Goal: Task Accomplishment & Management: Manage account settings

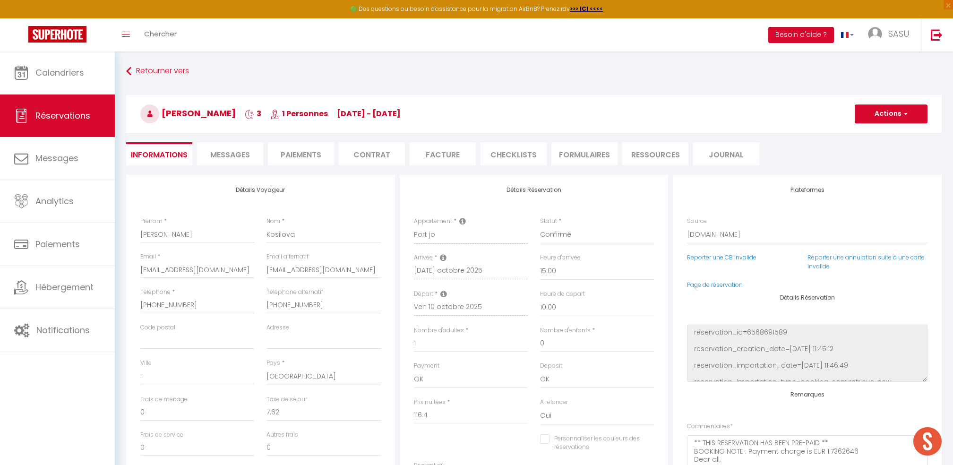
select select "DE"
select select "74448"
select select "15:00"
select select "10:00"
select select "2"
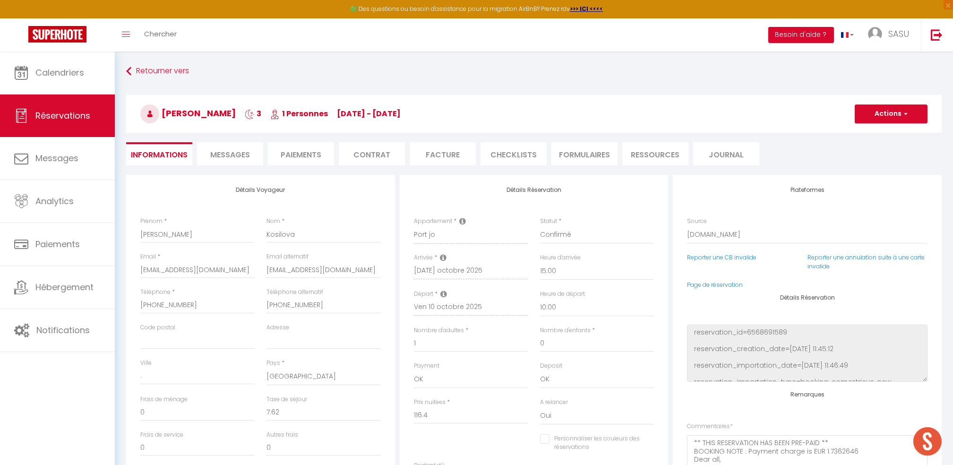
checkbox input "false"
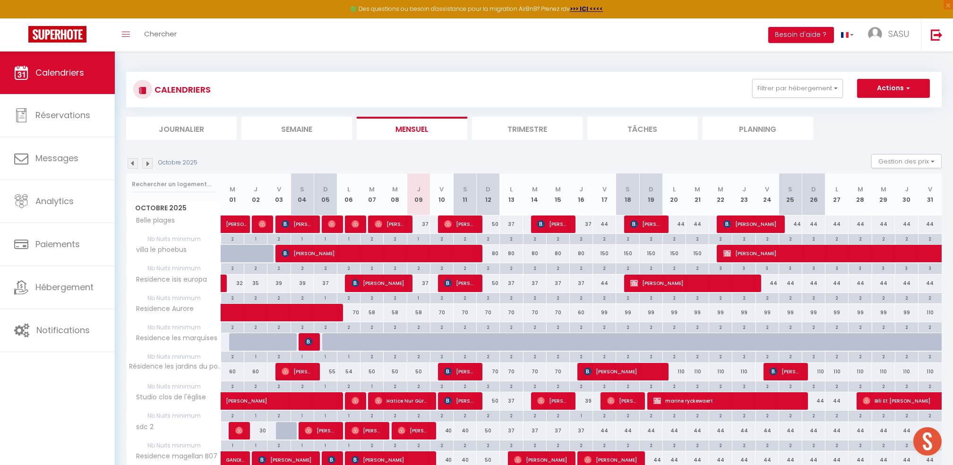
click at [422, 221] on div "37" at bounding box center [418, 223] width 23 height 17
type input "37"
type input "Jeu 09 Octobre 2025"
type input "Ven 10 Octobre 2025"
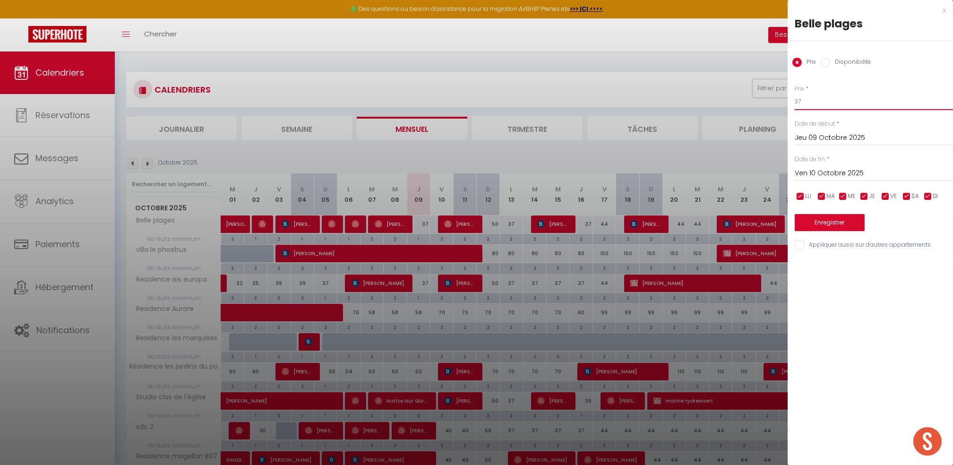
drag, startPoint x: 814, startPoint y: 104, endPoint x: 754, endPoint y: 102, distance: 59.5
click at [754, 102] on body "🟢 Des questions ou besoin d'assistance pour la migration AirBnB? Prenez rdv >>>…" at bounding box center [476, 459] width 953 height 816
type input "32"
click at [814, 244] on input "Appliquer aussi sur d'autres appartements" at bounding box center [873, 244] width 158 height 9
checkbox input "true"
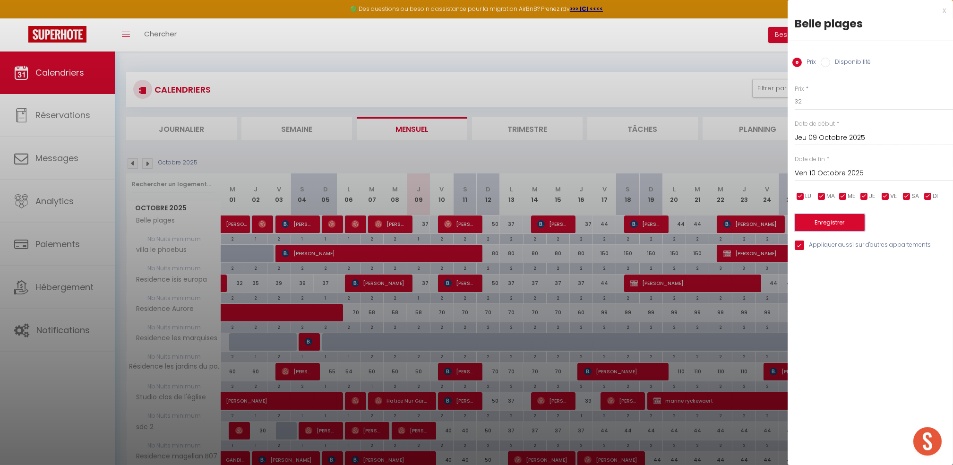
click at [828, 221] on button "Enregistrer" at bounding box center [829, 222] width 70 height 17
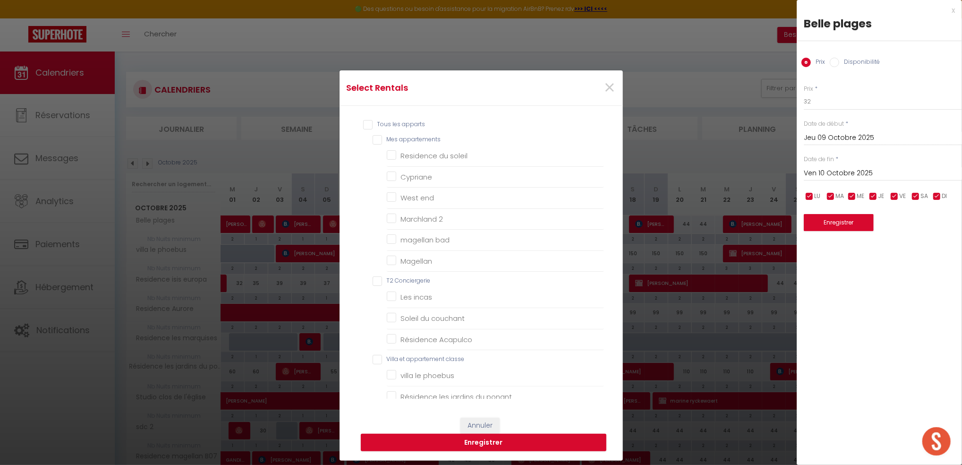
click at [374, 138] on appartements "Mes appartements" at bounding box center [488, 139] width 231 height 9
checkbox appartements "true"
checkbox soleil "true"
checkbox input "true"
checkbox end "true"
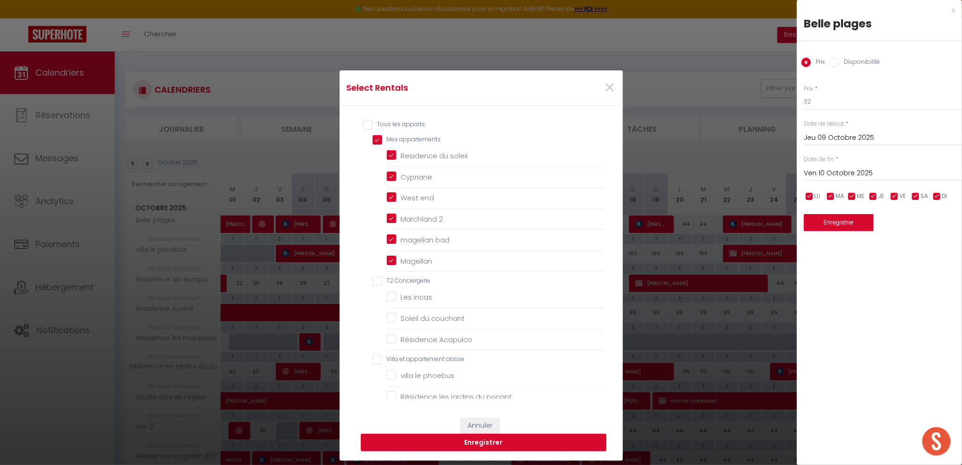
checkbox 2 "true"
checkbox bad "true"
checkbox input "true"
checkbox Conciergerie "false"
checkbox incas "false"
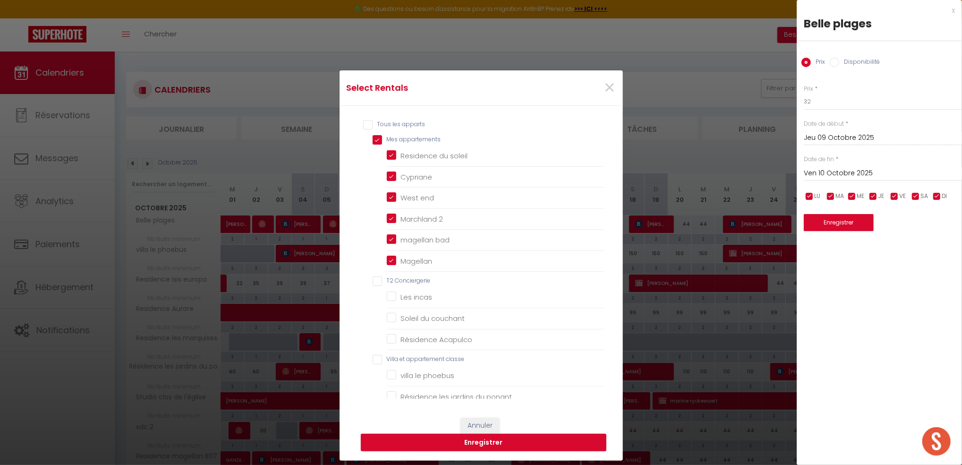
checkbox couchant "false"
checkbox Acapulco "false"
checkbox classe "false"
checkbox phoebus "false"
checkbox ponant "false"
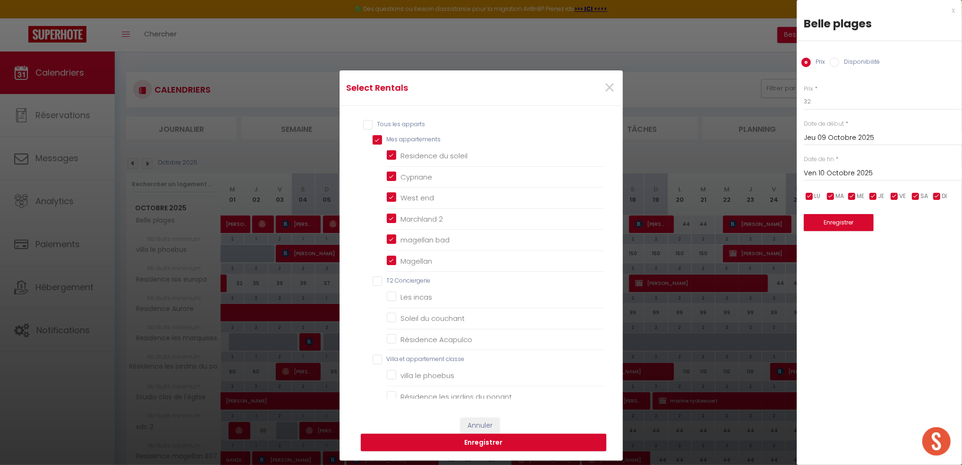
checkbox Aurore "false"
checkbox golf "false"
checkbox pers "false"
checkbox europa "false"
checkbox marquises "false"
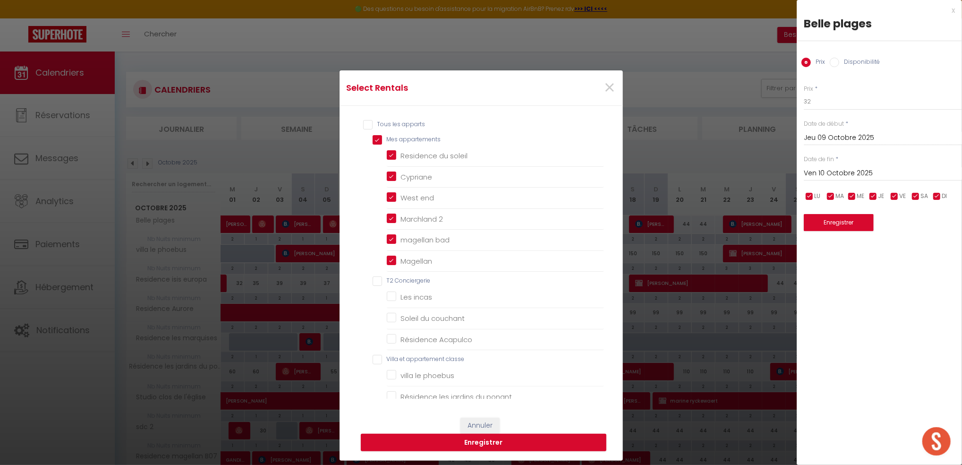
checkbox l\'église "false"
checkbox 2 "false"
checkbox B07 "false"
checkbox concorde "false"
checkbox 3 "false"
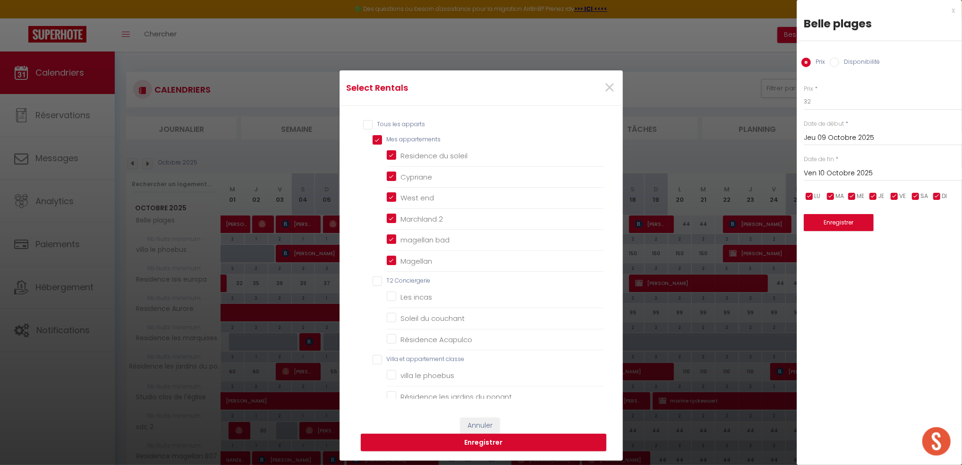
checkbox magellan "false"
checkbox land "false"
checkbox fleuri "false"
checkbox pers "false"
checkbox beaulieu "false"
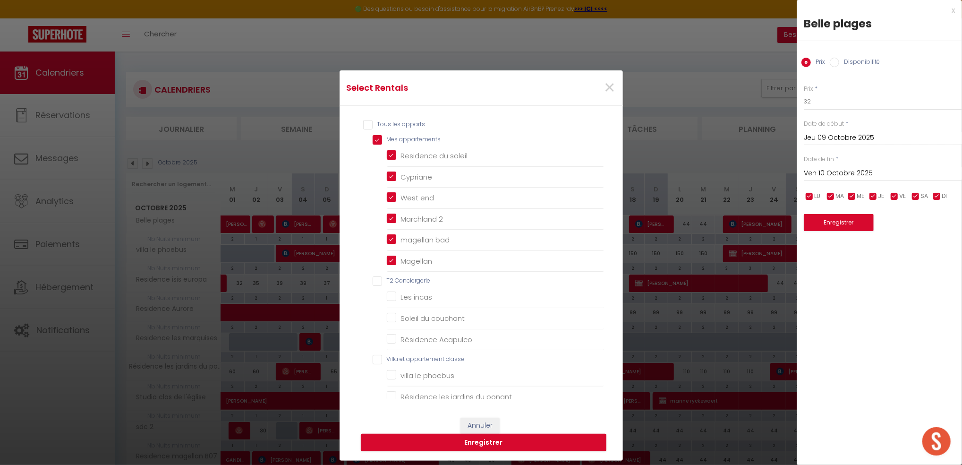
checkbox pacific "false"
checkbox input "false"
checkbox jo "false"
checkbox · "false"
checkbox input "false"
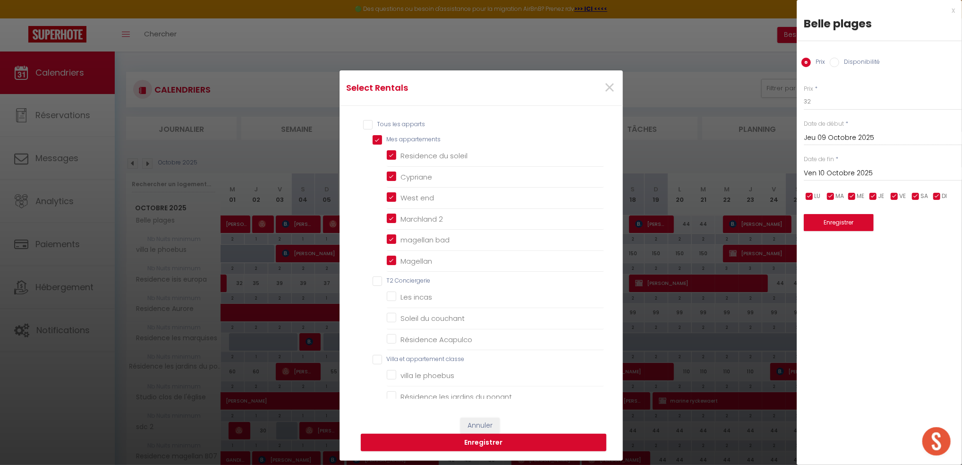
checkbox 4 "false"
checkbox d\'or "false"
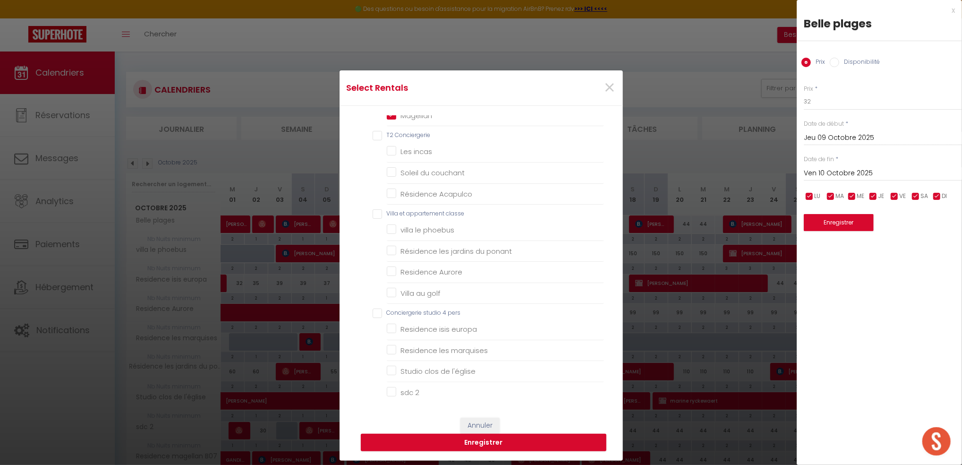
scroll to position [150, 0]
click at [373, 137] on ul "T2 Conciergerie Les incas Soleil du couchant Résidence Acapulco" at bounding box center [488, 164] width 231 height 74
click at [373, 136] on Conciergerie "T2 Conciergerie" at bounding box center [488, 131] width 231 height 9
checkbox Conciergerie "true"
checkbox incas "true"
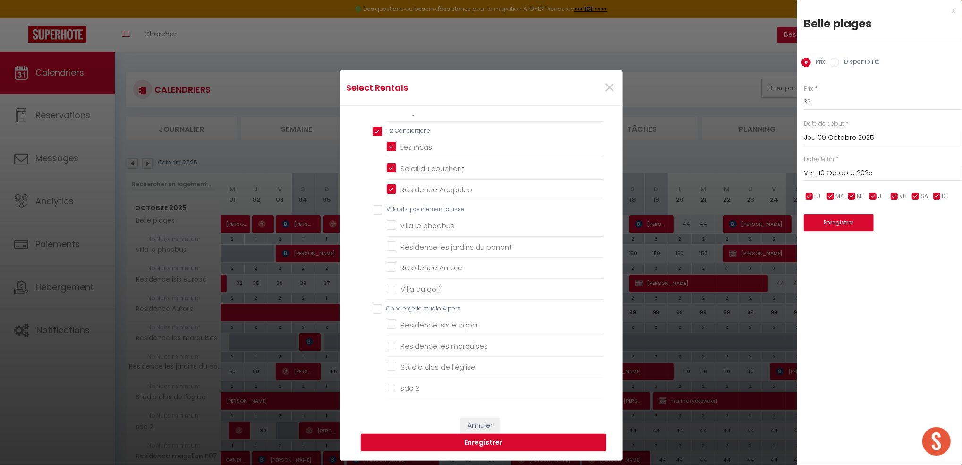
checkbox couchant "true"
checkbox Acapulco "true"
checkbox classe "false"
checkbox phoebus "false"
checkbox ponant "false"
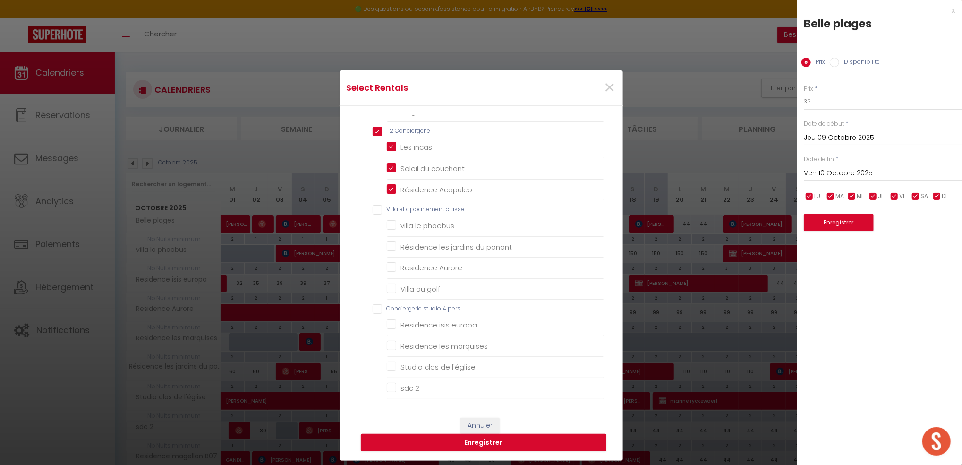
checkbox Aurore "false"
checkbox golf "false"
checkbox pers "false"
checkbox europa "false"
checkbox marquises "false"
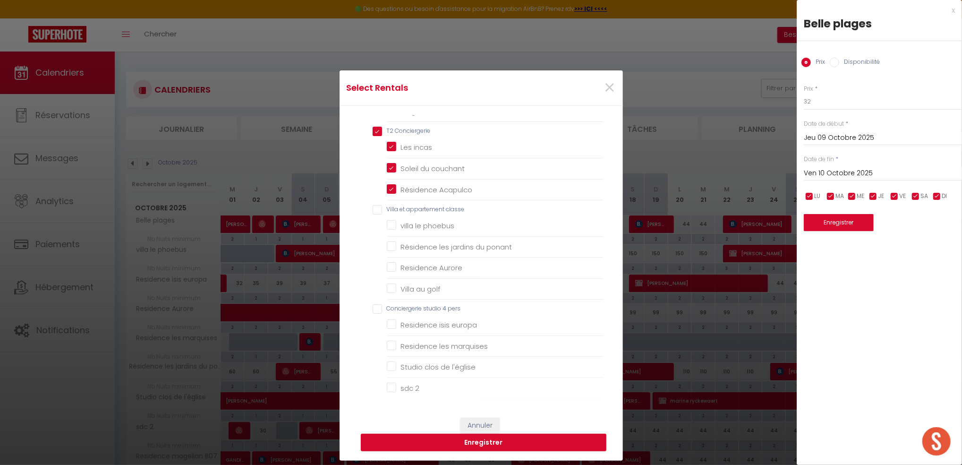
checkbox l\'église "false"
checkbox 2 "false"
checkbox B07 "false"
checkbox concorde "false"
checkbox 3 "false"
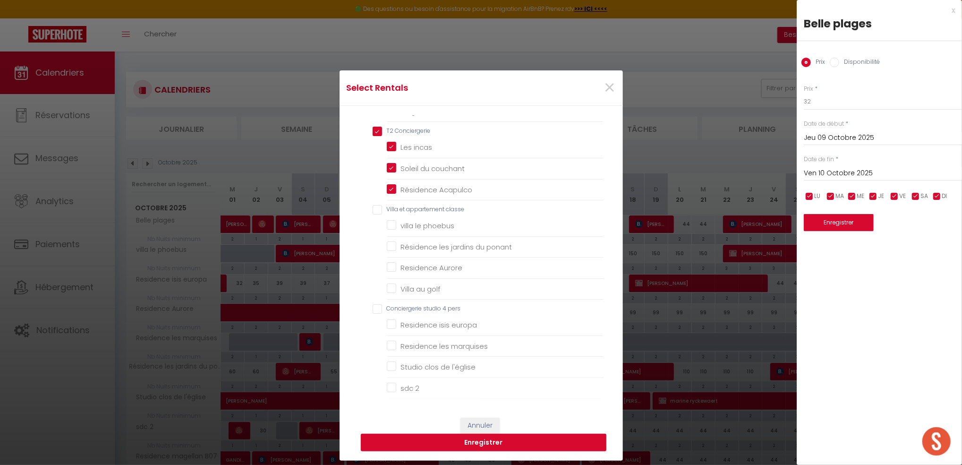
checkbox magellan "false"
checkbox land "false"
checkbox fleuri "false"
checkbox pers "false"
checkbox beaulieu "false"
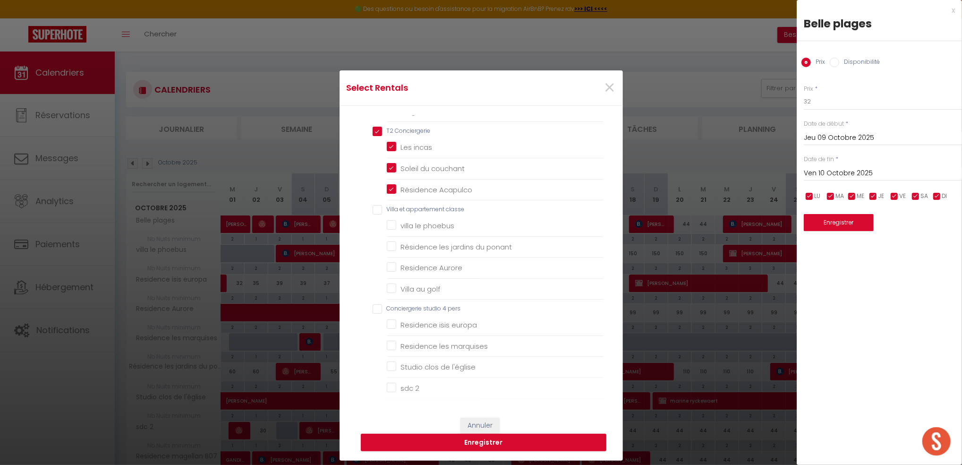
checkbox pacific "false"
checkbox input "false"
checkbox jo "false"
checkbox · "false"
checkbox input "false"
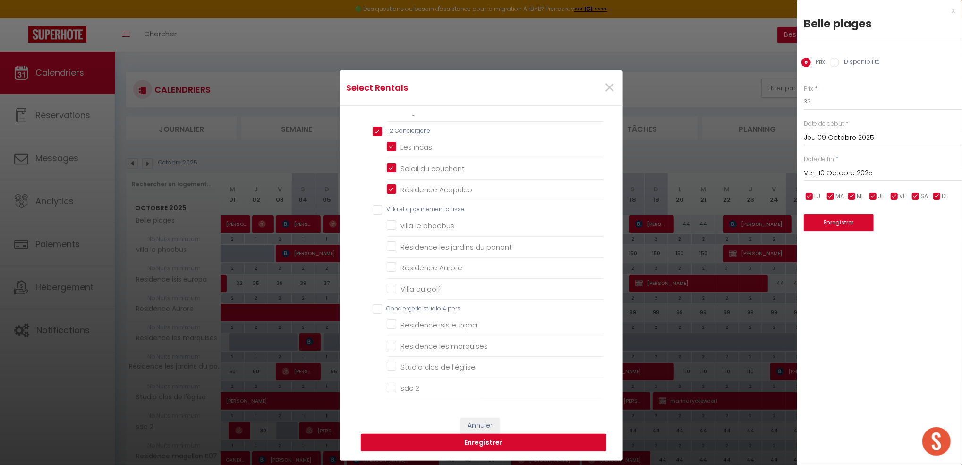
checkbox 4 "false"
checkbox d\'or "false"
click at [374, 306] on pers "Conciergerie studio 4 pers" at bounding box center [488, 308] width 231 height 9
checkbox pers "true"
checkbox classe "false"
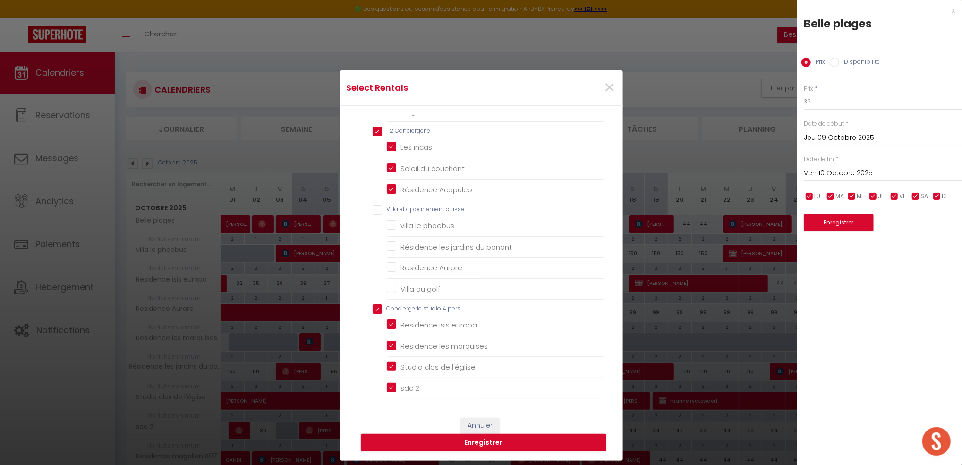
checkbox phoebus "false"
checkbox ponant "false"
checkbox Aurore "false"
checkbox golf "false"
checkbox europa "true"
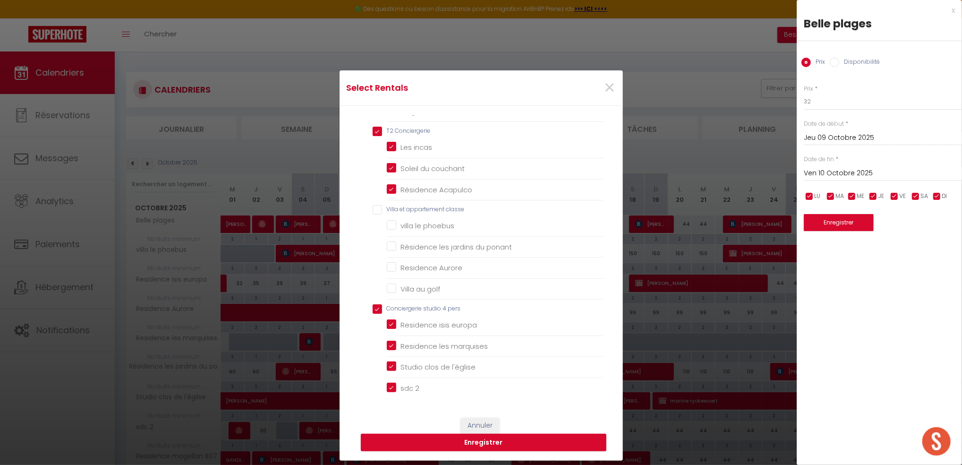
checkbox marquises "true"
checkbox l\'église "true"
checkbox 2 "true"
checkbox B07 "true"
checkbox concorde "true"
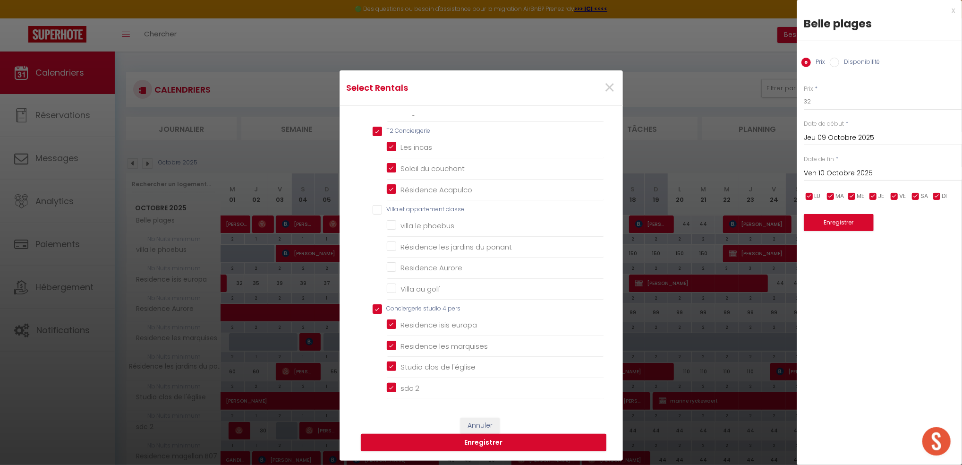
checkbox 3 "true"
checkbox magellan "true"
checkbox land "true"
checkbox fleuri "true"
checkbox pers "false"
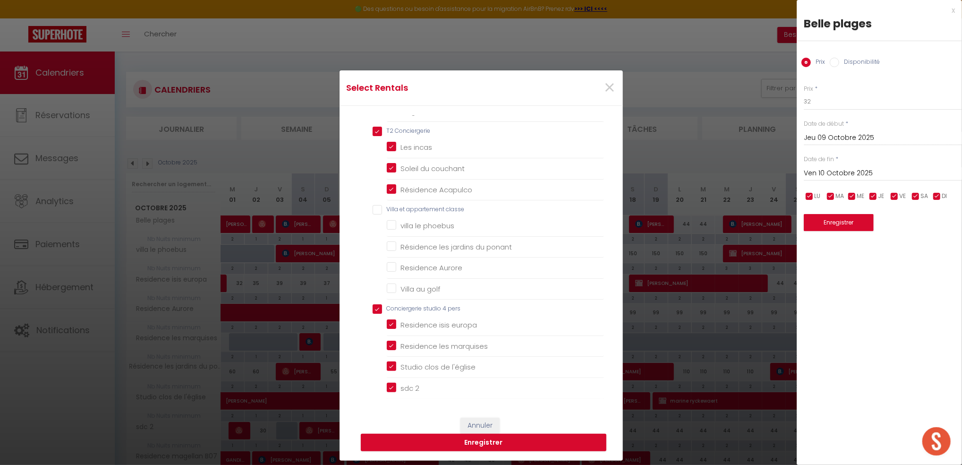
checkbox beaulieu "false"
checkbox pacific "false"
checkbox input "false"
checkbox jo "false"
checkbox · "false"
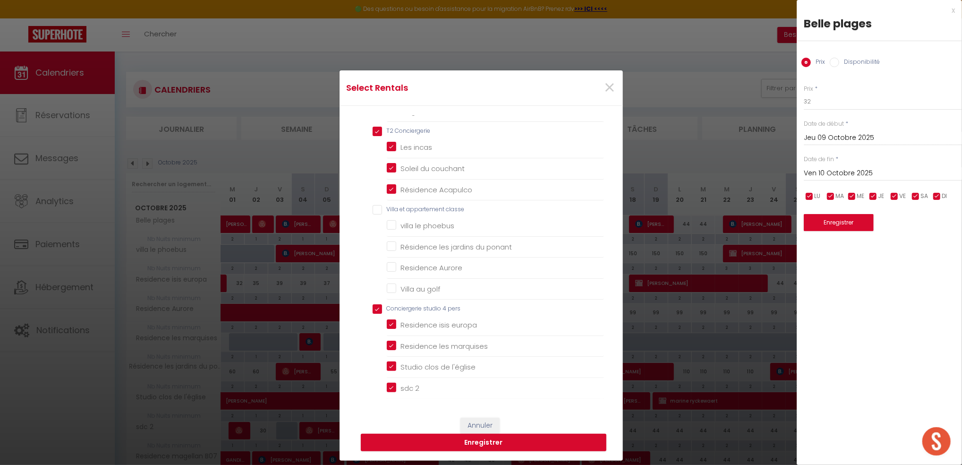
checkbox input "false"
checkbox 4 "false"
checkbox d\'or "false"
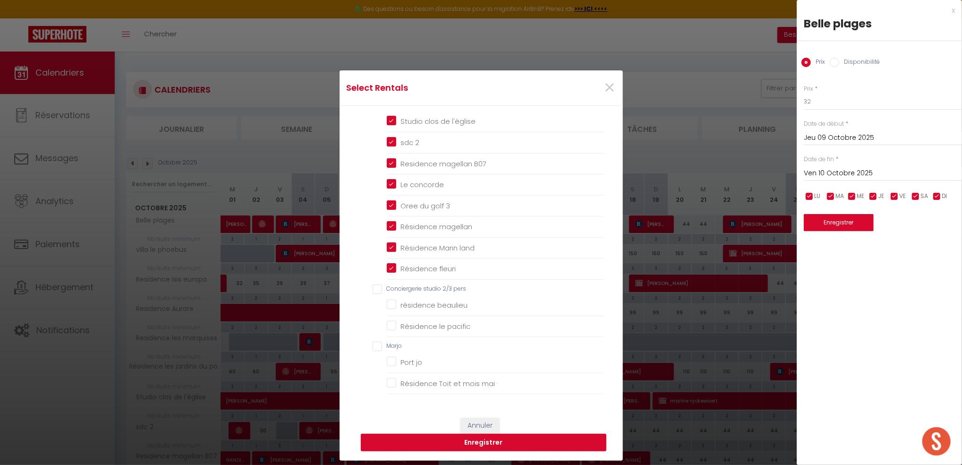
scroll to position [453, 0]
click at [373, 229] on pers "Conciergerie studio 2/3 pers" at bounding box center [488, 231] width 231 height 9
checkbox pers "true"
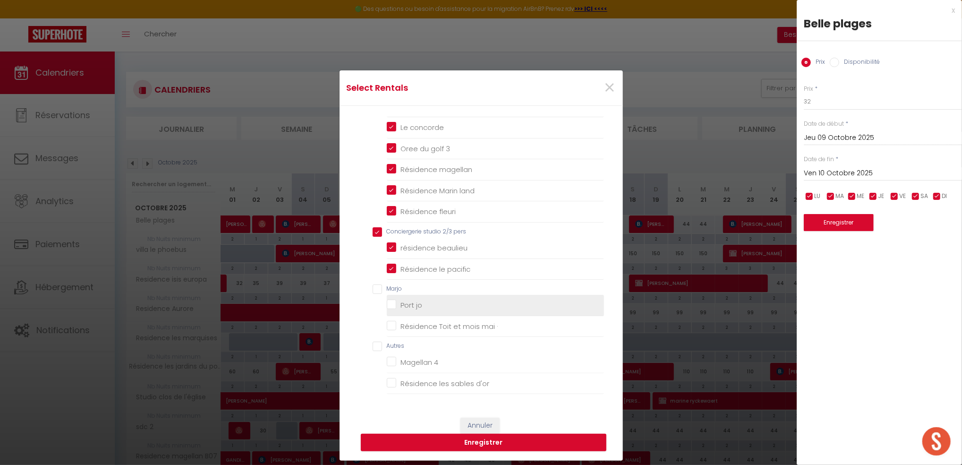
checkbox classe "false"
checkbox phoebus "false"
checkbox ponant "false"
checkbox Aurore "false"
checkbox golf "false"
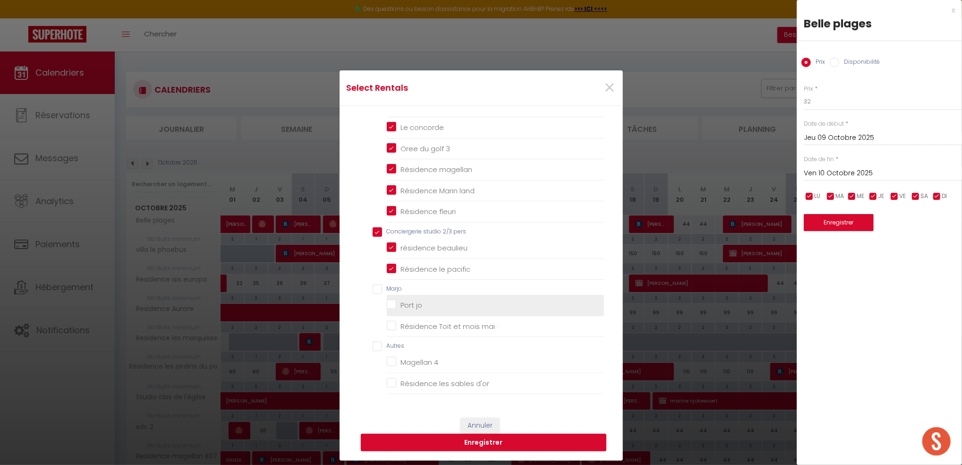
checkbox beaulieu "true"
checkbox pacific "true"
checkbox input "false"
checkbox jo "false"
checkbox · "false"
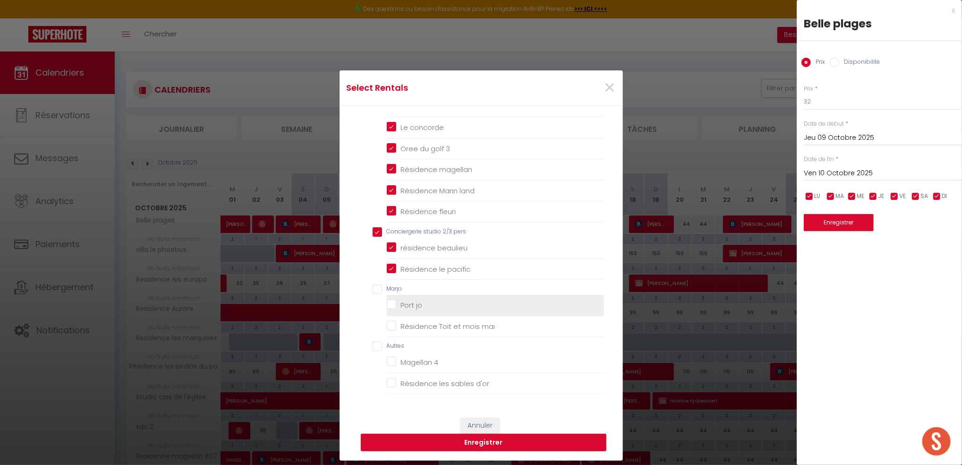
checkbox input "false"
checkbox 4 "false"
checkbox d\'or "false"
click at [374, 349] on input "Autres" at bounding box center [488, 345] width 231 height 9
checkbox input "true"
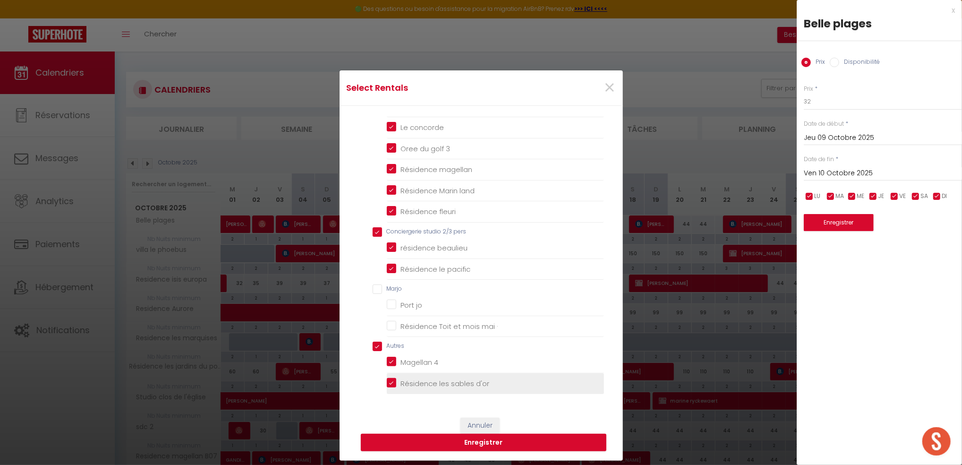
checkbox input "true"
checkbox classe "false"
checkbox phoebus "false"
checkbox ponant "false"
checkbox Aurore "false"
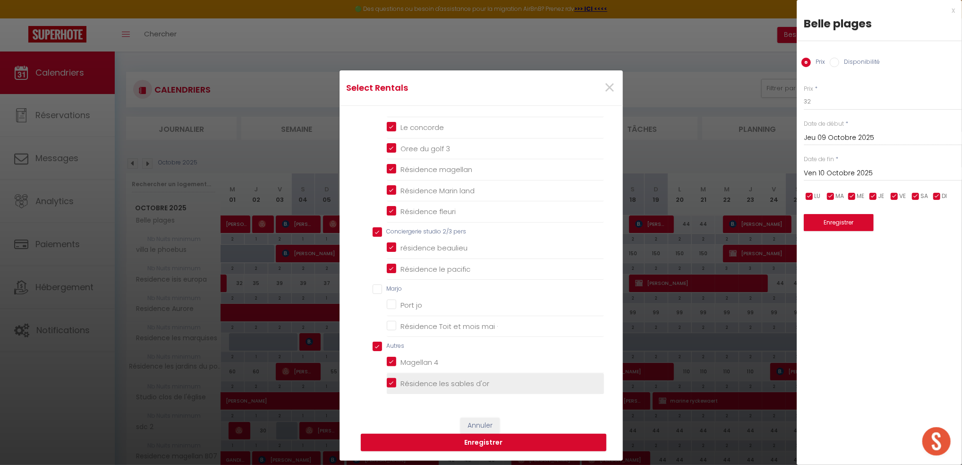
checkbox golf "false"
checkbox input "false"
checkbox jo "false"
checkbox · "false"
checkbox 4 "true"
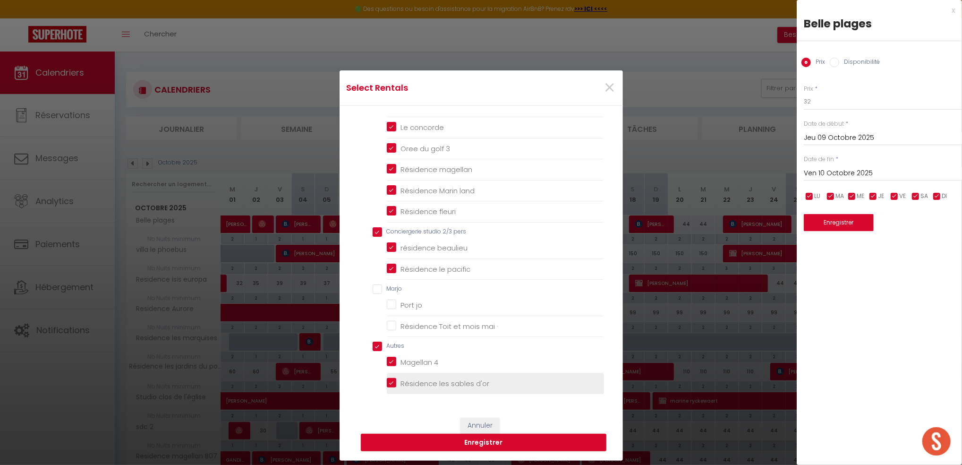
checkbox d\'or "true"
click at [420, 443] on button "Enregistrer" at bounding box center [484, 443] width 246 height 18
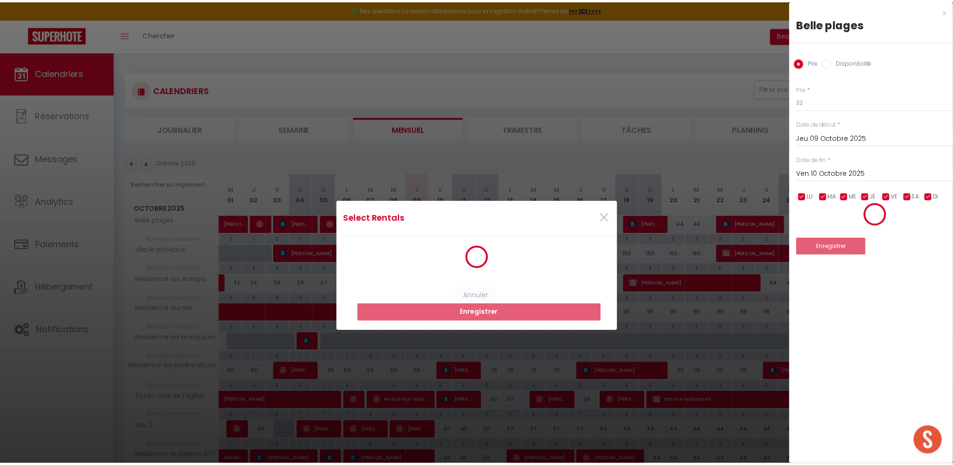
scroll to position [0, 0]
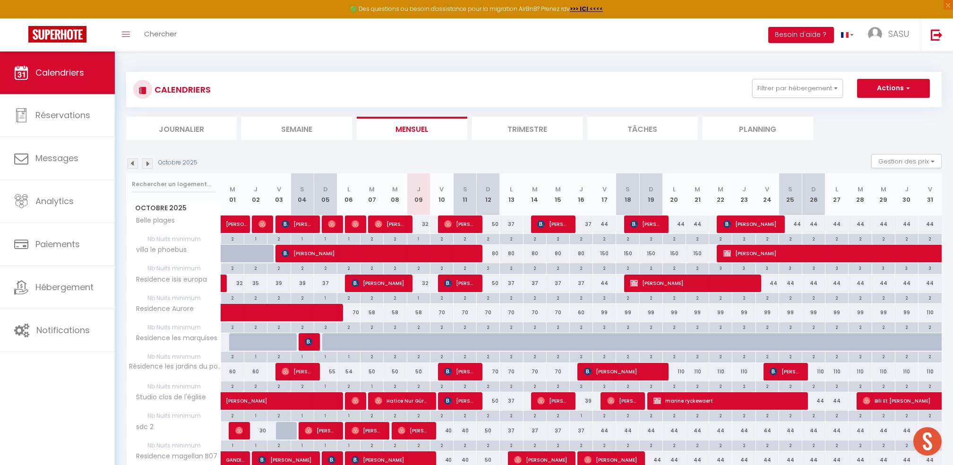
click at [510, 375] on div "70" at bounding box center [511, 371] width 23 height 17
type input "70"
type input "Lun 13 Octobre 2025"
type input "Mar 14 Octobre 2025"
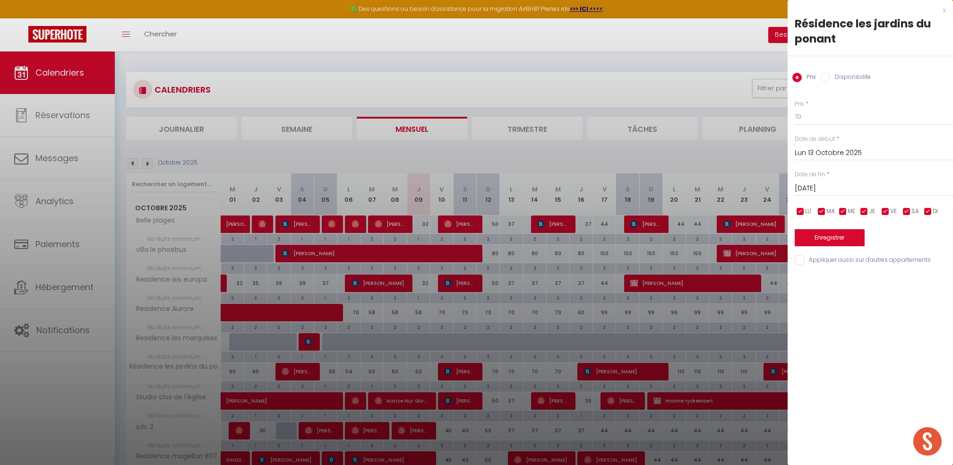
click at [491, 375] on div at bounding box center [476, 232] width 953 height 465
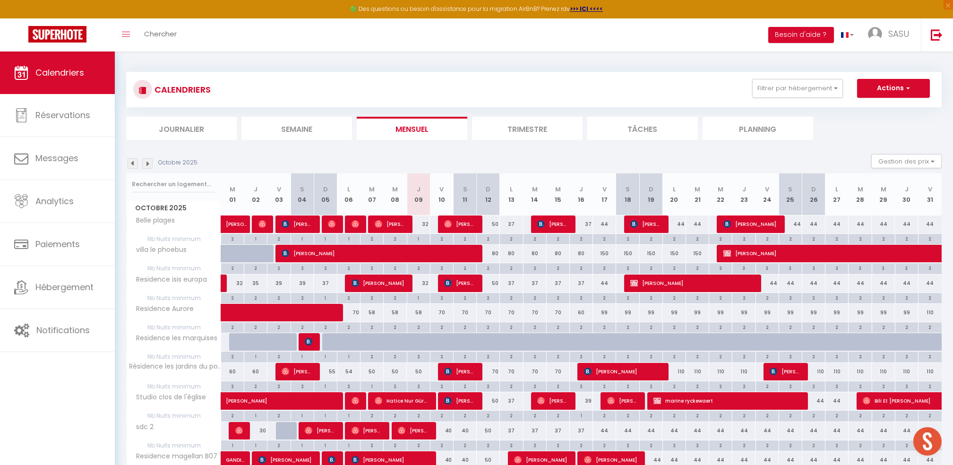
click at [491, 375] on div "70" at bounding box center [487, 371] width 23 height 17
type input "70"
type input "Dim 12 Octobre 2025"
type input "Lun 13 Octobre 2025"
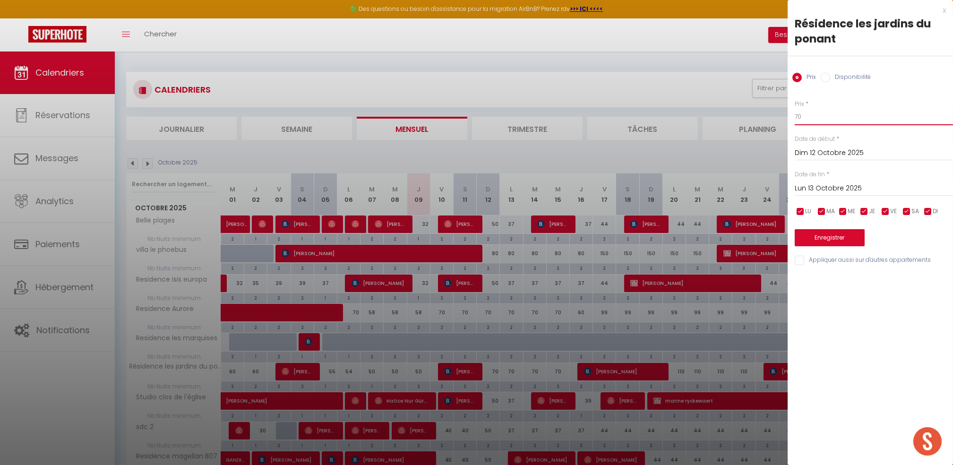
drag, startPoint x: 812, startPoint y: 114, endPoint x: 730, endPoint y: 128, distance: 83.3
click at [730, 128] on body "🟢 Des questions ou besoin d'assistance pour la migration AirBnB? Prenez rdv >>>…" at bounding box center [476, 459] width 953 height 816
type input "60"
click at [807, 183] on input "Lun 13 Octobre 2025" at bounding box center [873, 188] width 158 height 12
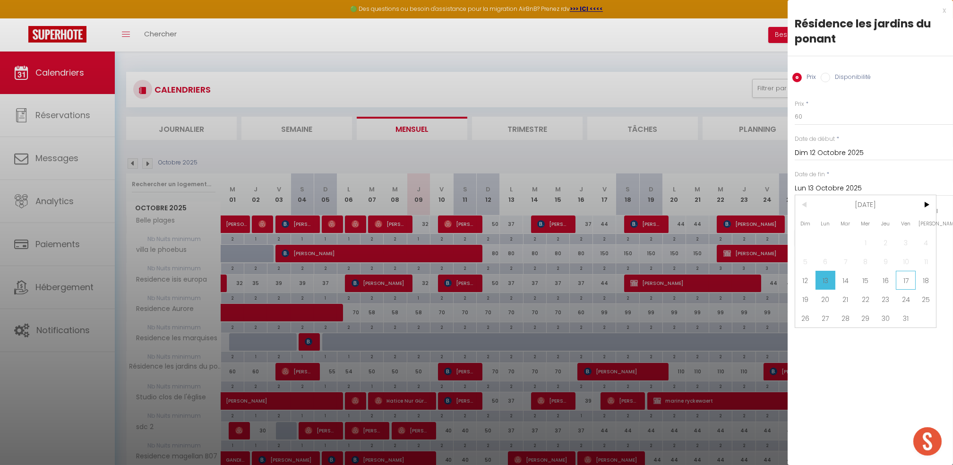
click at [904, 277] on span "17" at bounding box center [905, 280] width 20 height 19
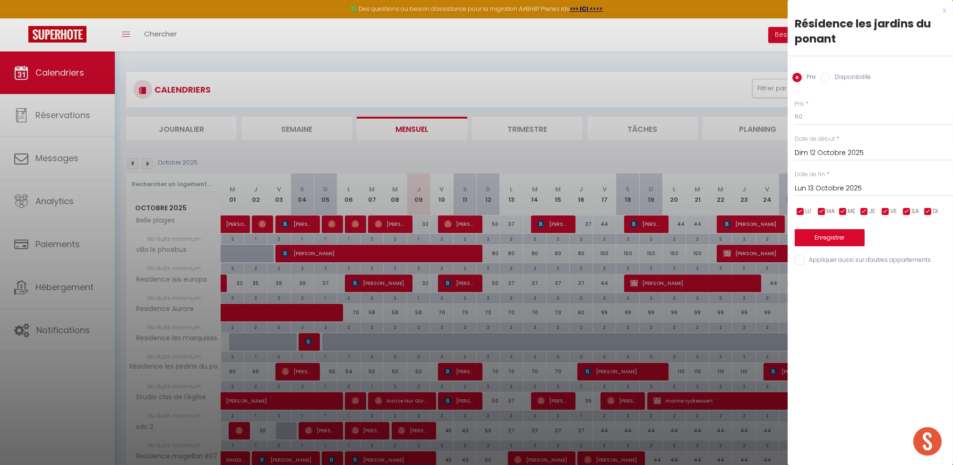
type input "Ven 17 Octobre 2025"
drag, startPoint x: 904, startPoint y: 277, endPoint x: 832, endPoint y: 235, distance: 83.2
click at [832, 235] on div "x Résidence les jardins du ponant Prix Disponibilité Prix * 60 Statut * Disponi…" at bounding box center [869, 232] width 165 height 465
click at [827, 238] on button "Enregistrer" at bounding box center [829, 237] width 70 height 17
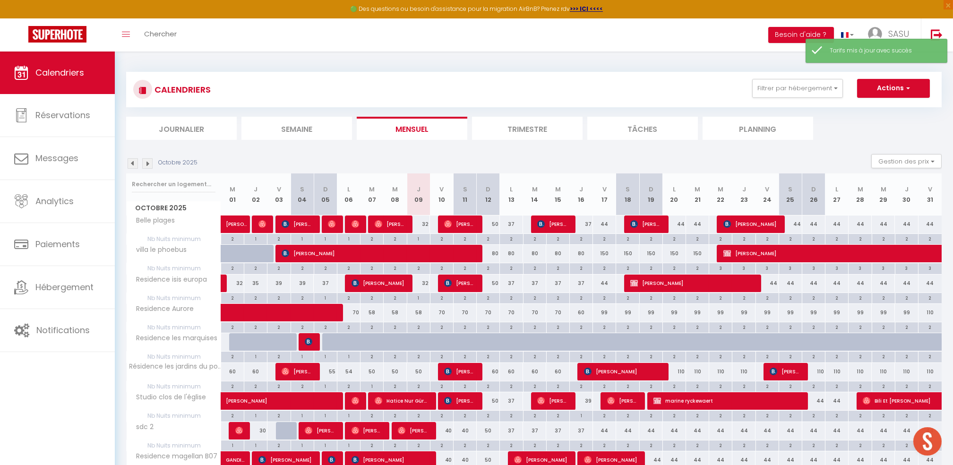
click at [496, 252] on div "80" at bounding box center [487, 253] width 23 height 17
type input "80"
type input "Dim 12 Octobre 2025"
type input "Lun 13 Octobre 2025"
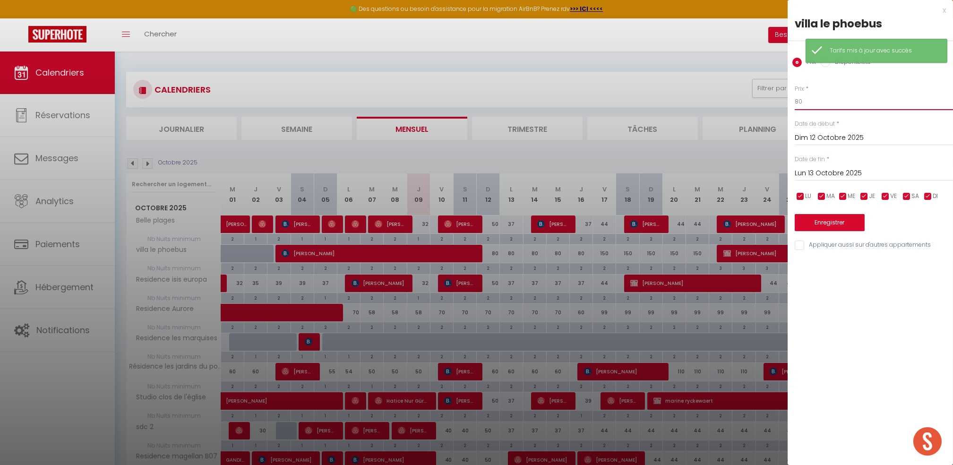
drag, startPoint x: 820, startPoint y: 99, endPoint x: 752, endPoint y: 109, distance: 68.7
click at [752, 109] on body "🟢 Des questions ou besoin d'assistance pour la migration AirBnB? Prenez rdv >>>…" at bounding box center [476, 459] width 953 height 816
type input "70"
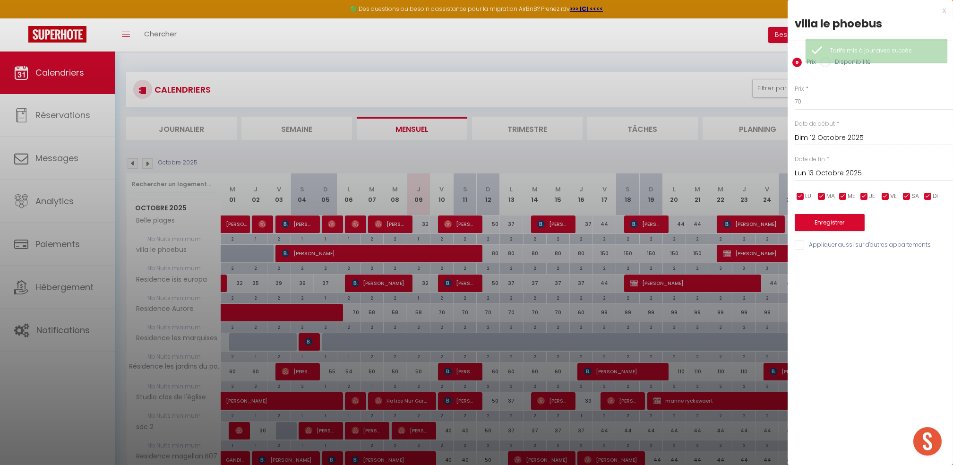
click at [821, 171] on input "Lun 13 Octobre 2025" at bounding box center [873, 173] width 158 height 12
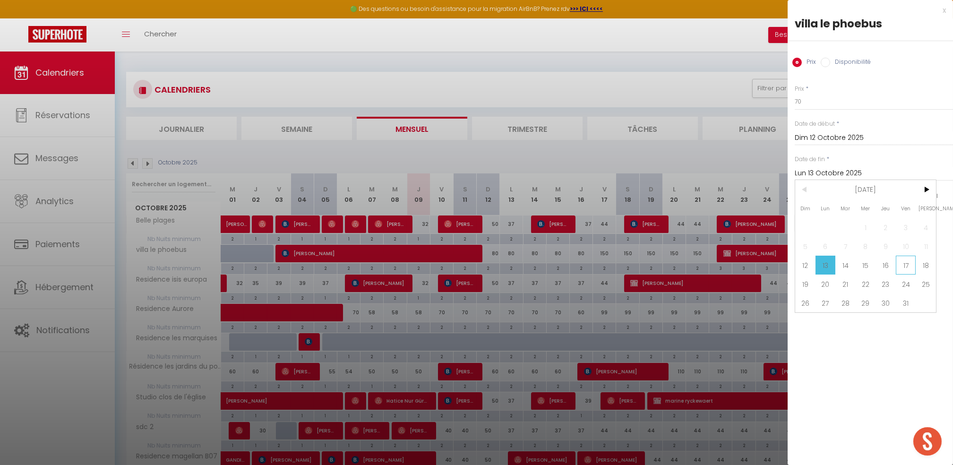
click at [901, 266] on span "17" at bounding box center [905, 264] width 20 height 19
type input "Ven 17 Octobre 2025"
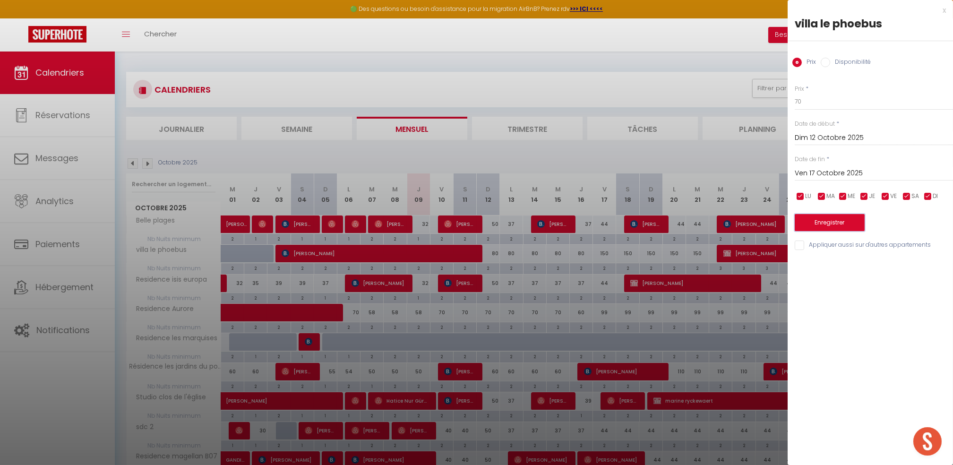
click at [829, 218] on button "Enregistrer" at bounding box center [829, 222] width 70 height 17
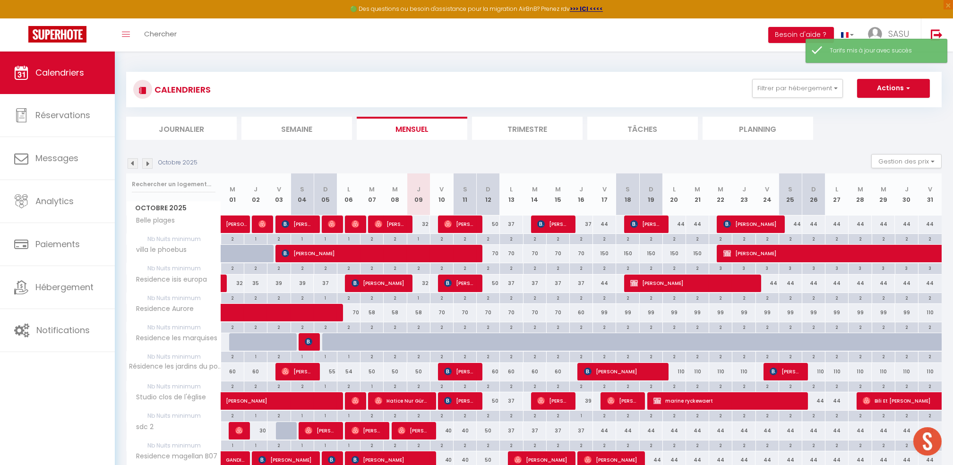
click at [604, 255] on div "150" at bounding box center [604, 253] width 23 height 17
type input "150"
type input "Ven 17 Octobre 2025"
type input "Sam 18 Octobre 2025"
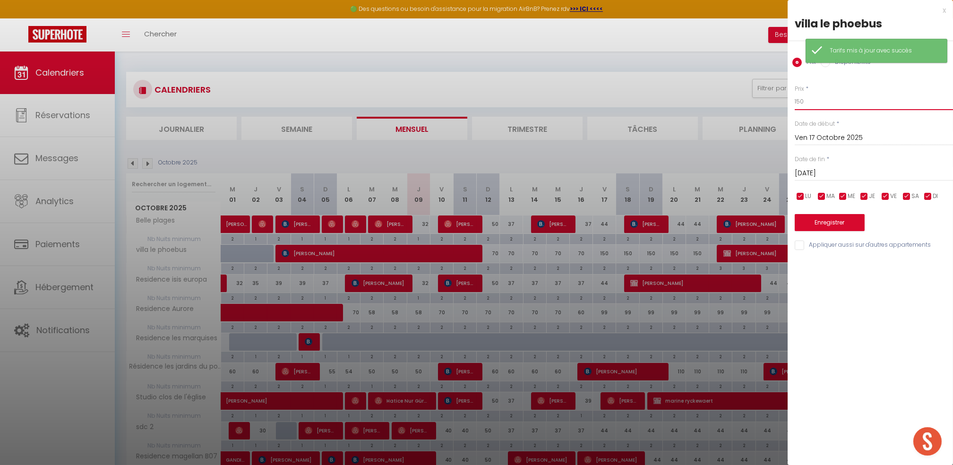
drag, startPoint x: 818, startPoint y: 98, endPoint x: 734, endPoint y: 106, distance: 84.0
click at [734, 106] on body "🟢 Des questions ou besoin d'assistance pour la migration AirBnB? Prenez rdv >>>…" at bounding box center [476, 459] width 953 height 816
type input "120"
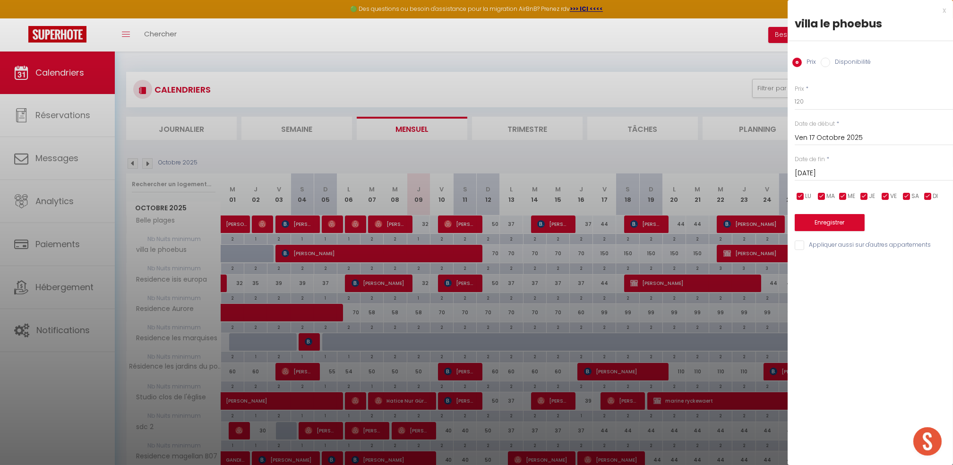
click at [808, 171] on input "Sam 18 Octobre 2025" at bounding box center [873, 173] width 158 height 12
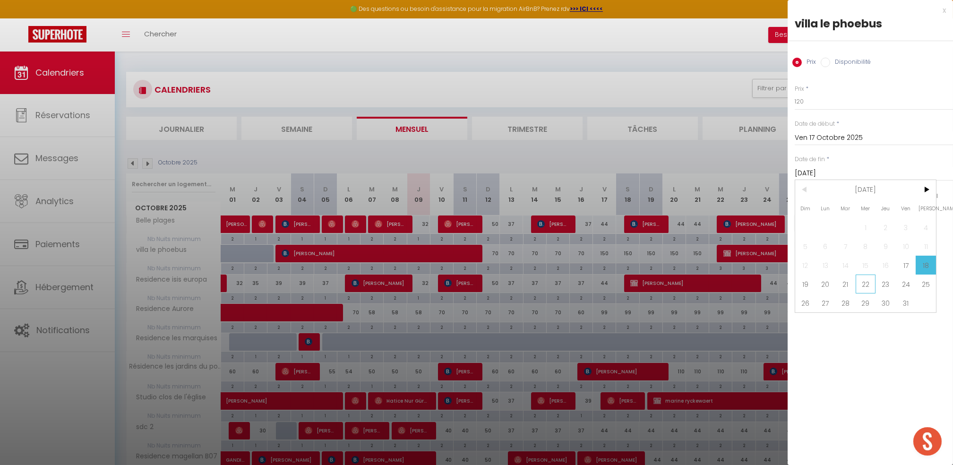
click at [865, 289] on span "22" at bounding box center [865, 283] width 20 height 19
type input "Mer 22 Octobre 2025"
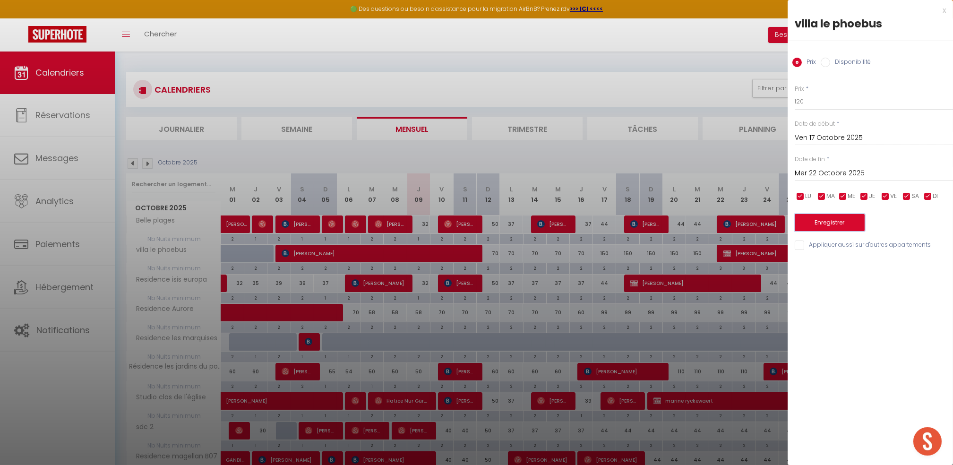
click at [840, 229] on button "Enregistrer" at bounding box center [829, 222] width 70 height 17
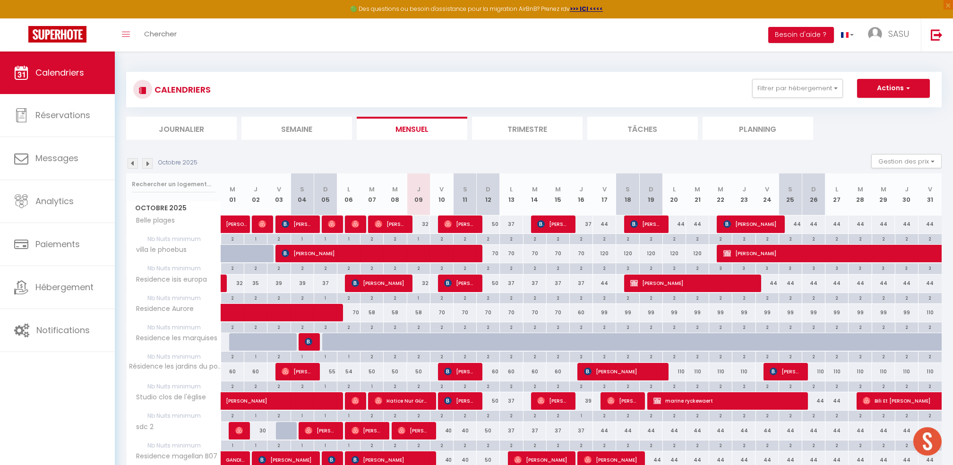
click at [439, 315] on div "70" at bounding box center [441, 312] width 23 height 17
type input "70"
type input "Ven 10 Octobre 2025"
type input "Sam 11 Octobre 2025"
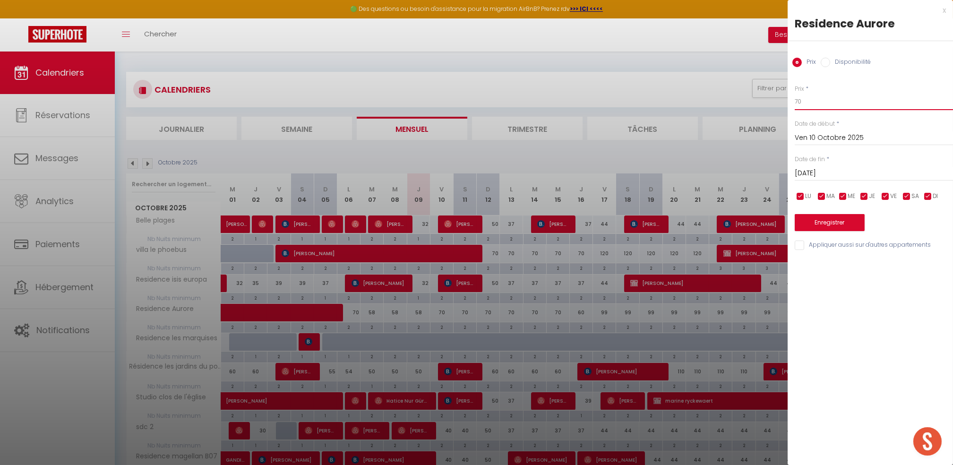
drag, startPoint x: 820, startPoint y: 104, endPoint x: 752, endPoint y: 103, distance: 68.0
click at [752, 103] on body "🟢 Des questions ou besoin d'assistance pour la migration AirBnB? Prenez rdv >>>…" at bounding box center [476, 459] width 953 height 816
type input "60"
click at [812, 170] on input "Sam 11 Octobre 2025" at bounding box center [873, 173] width 158 height 12
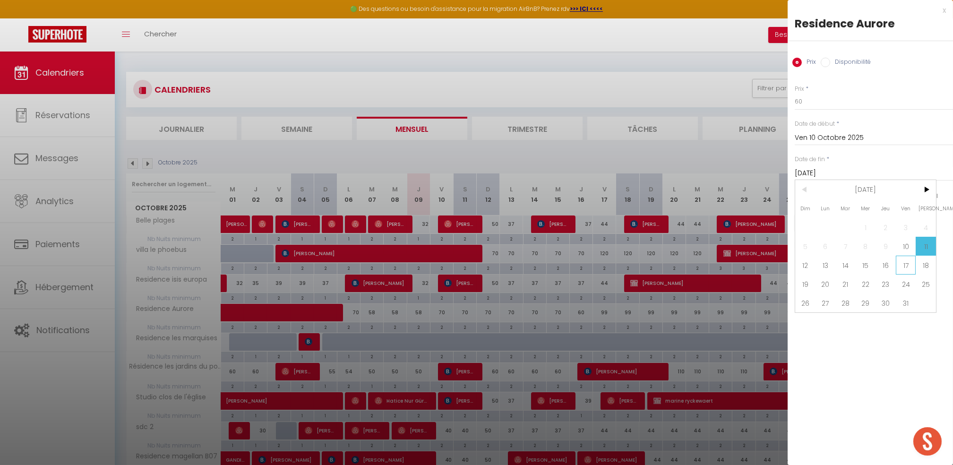
click at [909, 264] on span "17" at bounding box center [905, 264] width 20 height 19
type input "Ven 17 Octobre 2025"
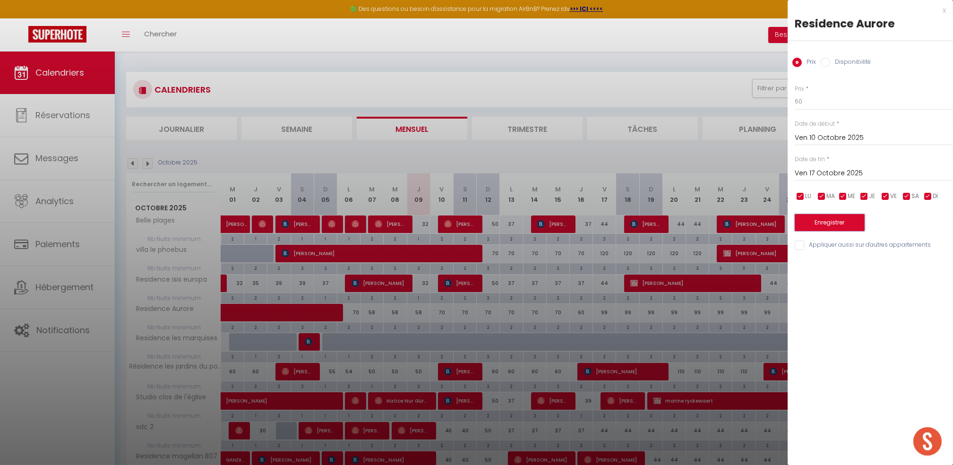
click at [832, 221] on button "Enregistrer" at bounding box center [829, 222] width 70 height 17
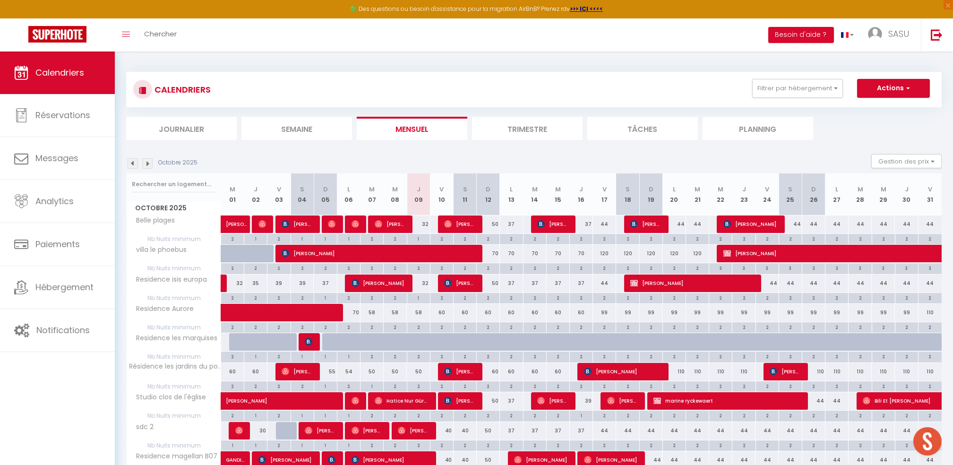
click at [350, 309] on div "70" at bounding box center [348, 312] width 23 height 17
type input "70"
type input "Lun 06 Octobre 2025"
type input "[DATE] Octobre 2025"
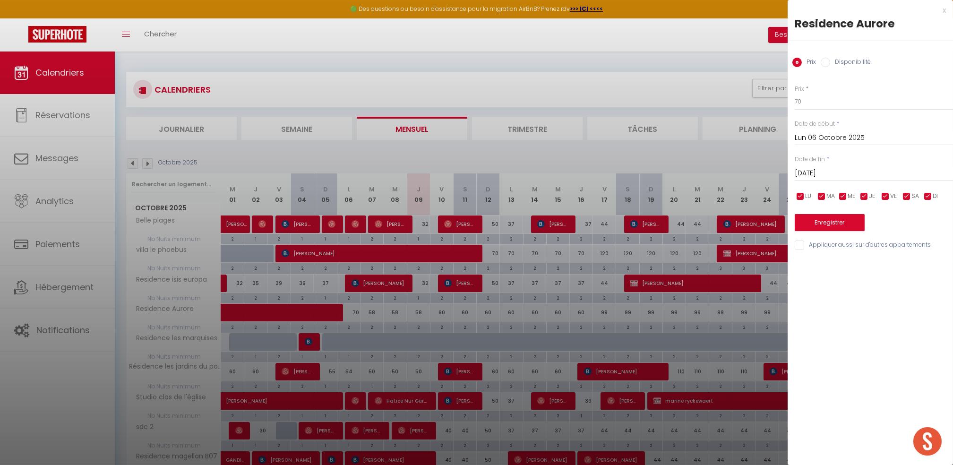
click at [648, 156] on div at bounding box center [476, 232] width 953 height 465
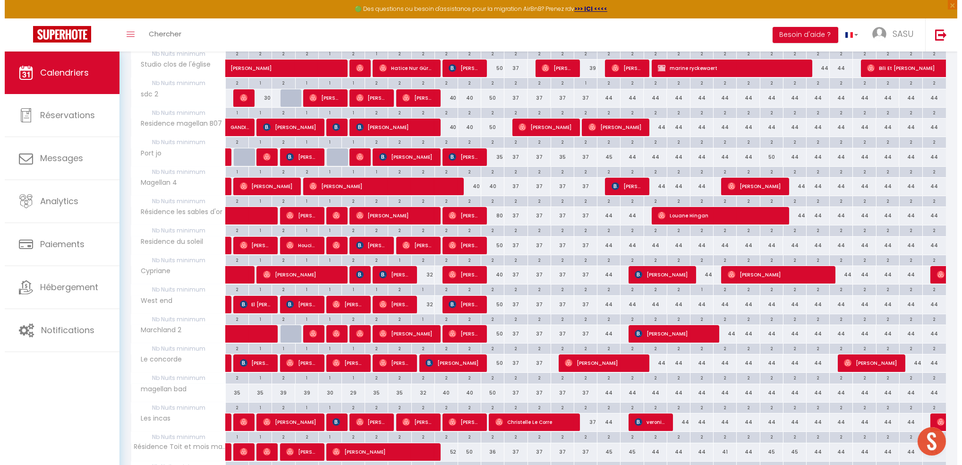
scroll to position [333, 0]
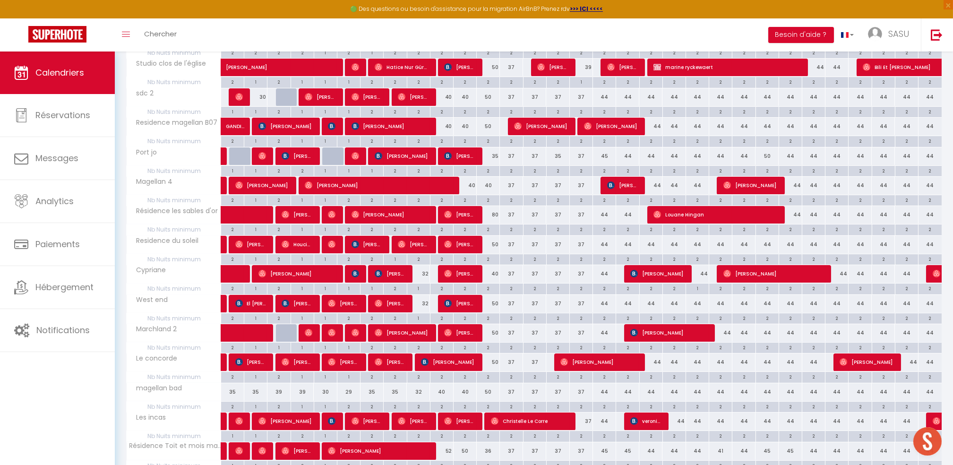
click at [429, 278] on div "40" at bounding box center [441, 273] width 24 height 17
click at [426, 277] on div "32" at bounding box center [418, 273] width 23 height 17
type input "32"
type input "Jeu 09 Octobre 2025"
type input "Ven 10 Octobre 2025"
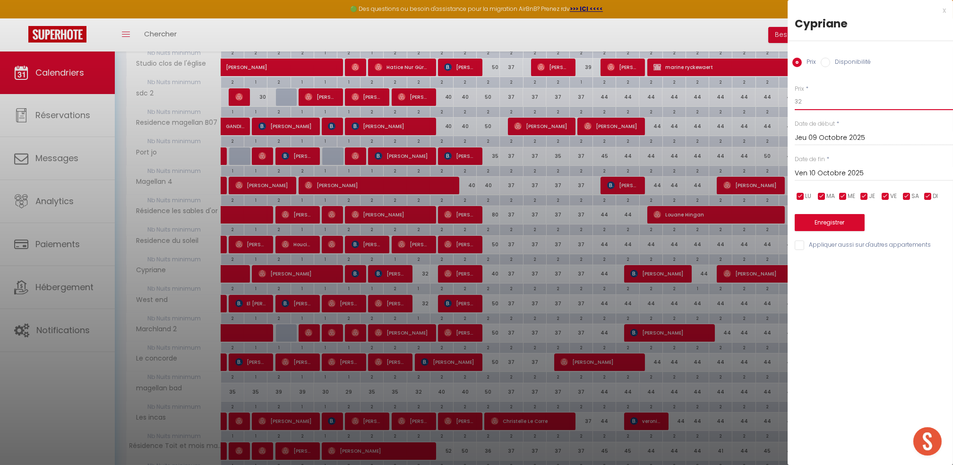
click at [833, 98] on input "32" at bounding box center [873, 101] width 158 height 17
type input "31"
click at [801, 247] on input "Appliquer aussi sur d'autres appartements" at bounding box center [873, 244] width 158 height 9
checkbox input "true"
click at [824, 227] on button "Enregistrer" at bounding box center [829, 222] width 70 height 17
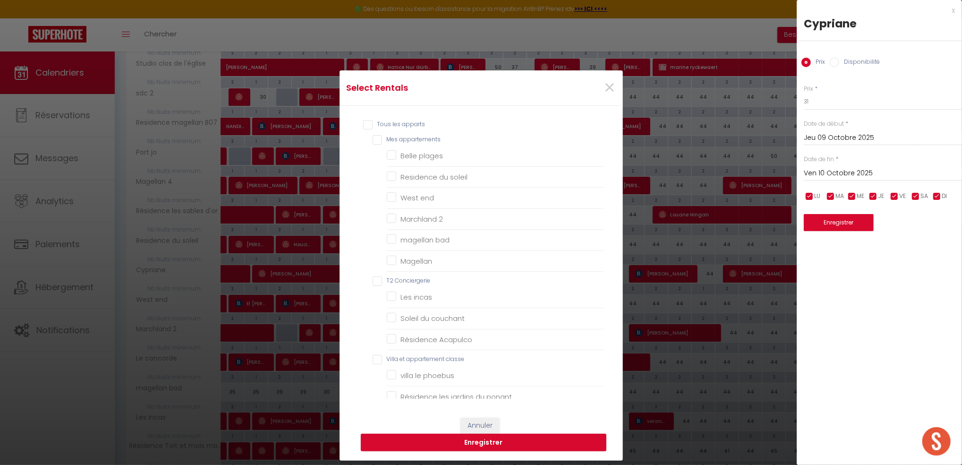
click at [373, 140] on appartements "Mes appartements" at bounding box center [488, 139] width 231 height 9
checkbox appartements "true"
checkbox plages "true"
checkbox soleil "true"
checkbox end "true"
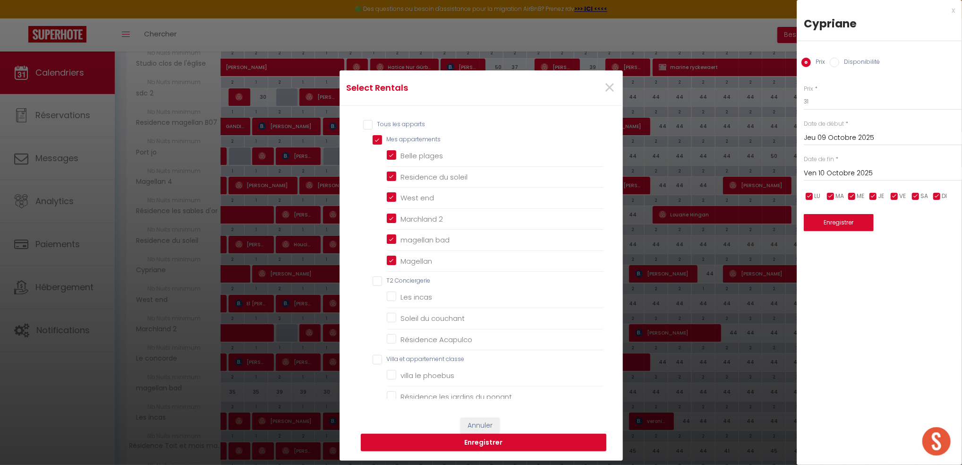
checkbox 2 "true"
checkbox bad "true"
checkbox input "true"
checkbox Conciergerie "false"
checkbox incas "false"
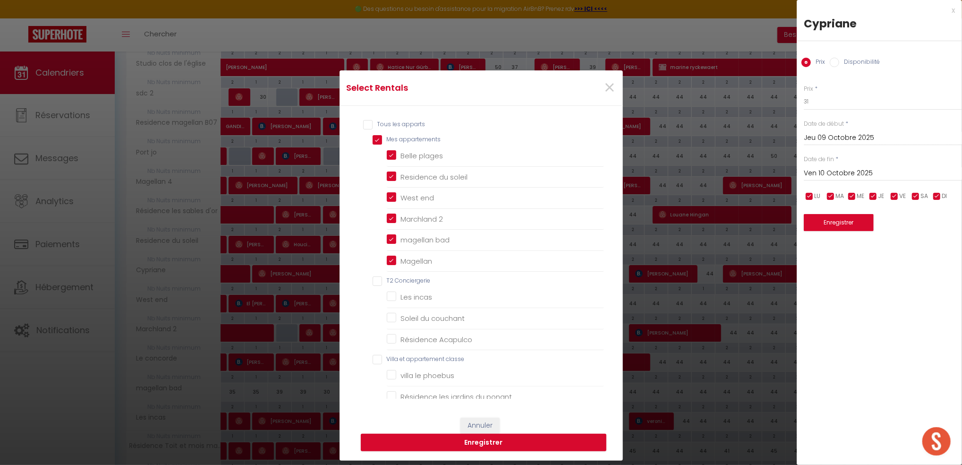
checkbox couchant "false"
checkbox Acapulco "false"
checkbox classe "false"
checkbox phoebus "false"
checkbox ponant "false"
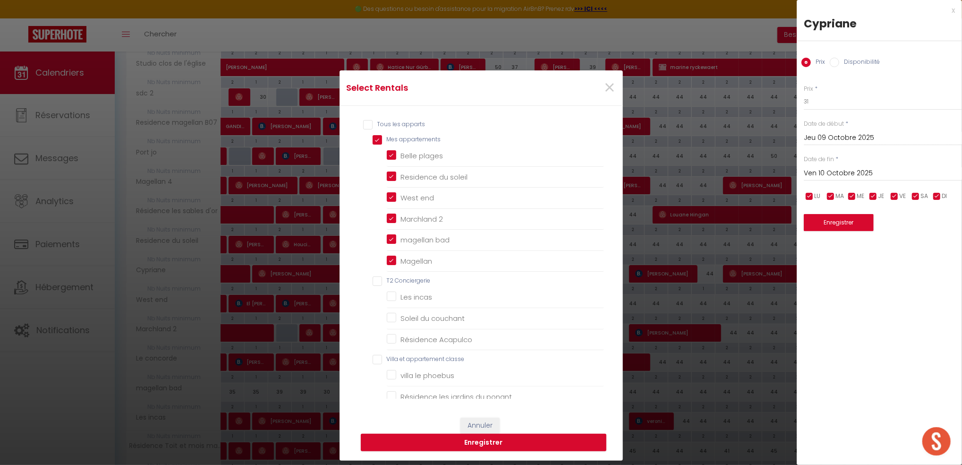
checkbox Aurore "false"
checkbox golf "false"
checkbox pers "false"
checkbox europa "false"
checkbox marquises "false"
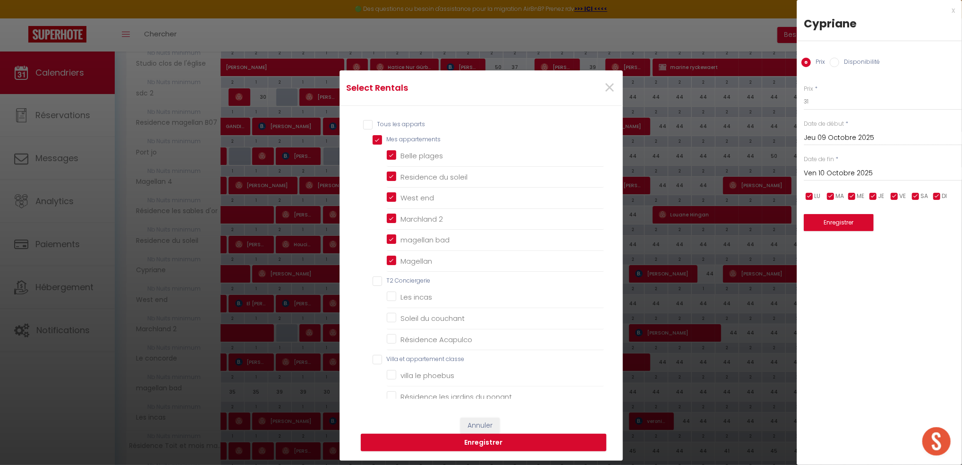
checkbox l\'église "false"
checkbox 2 "false"
checkbox B07 "false"
checkbox concorde "false"
checkbox 3 "false"
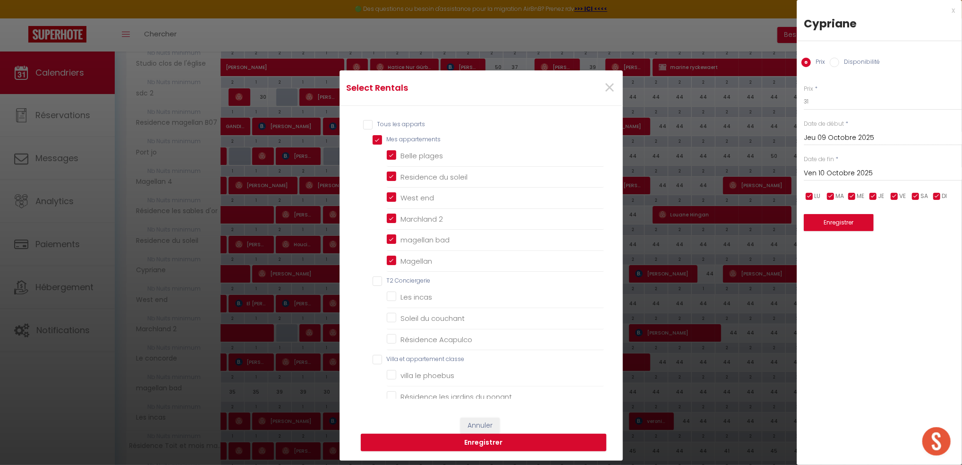
checkbox magellan "false"
checkbox land "false"
checkbox fleuri "false"
checkbox pers "false"
checkbox beaulieu "false"
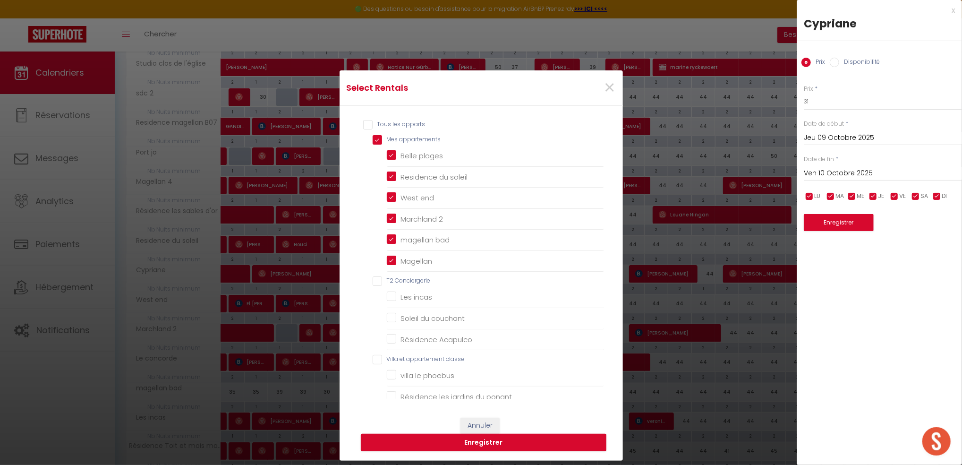
checkbox pacific "false"
checkbox input "false"
checkbox jo "false"
checkbox · "false"
checkbox input "false"
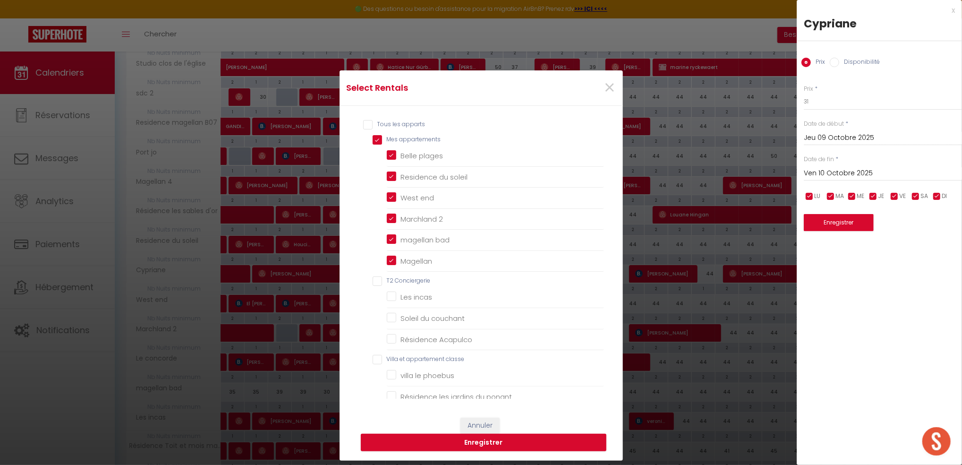
checkbox 4 "false"
checkbox d\'or "false"
click at [493, 436] on button "Enregistrer" at bounding box center [484, 443] width 246 height 18
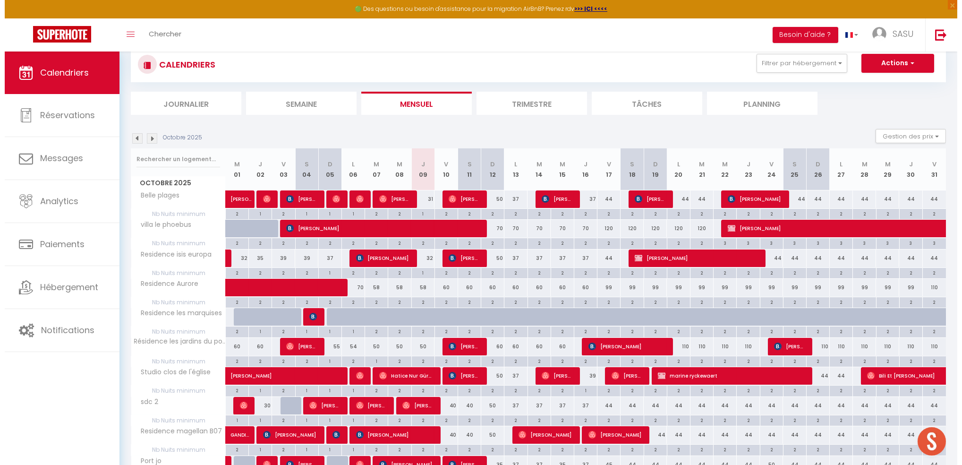
scroll to position [50, 0]
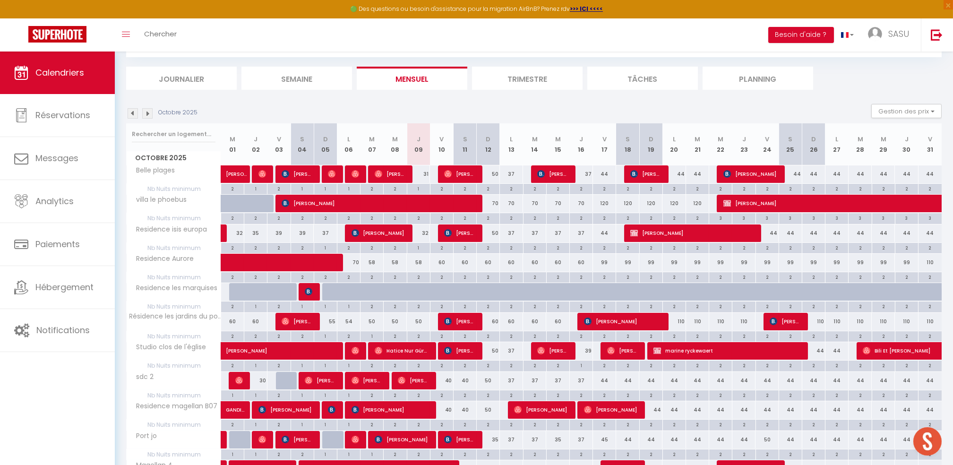
click at [492, 176] on div "50" at bounding box center [487, 173] width 23 height 17
type input "50"
type input "Dim 12 Octobre 2025"
type input "Lun 13 Octobre 2025"
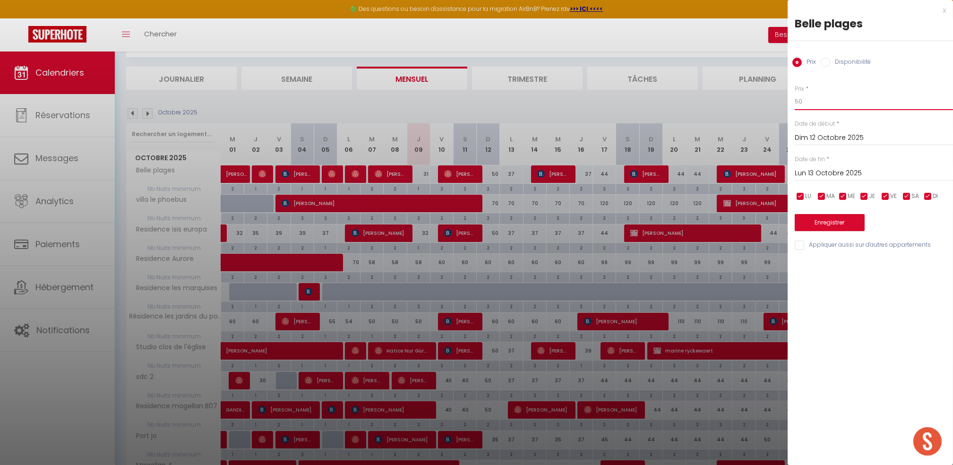
drag, startPoint x: 819, startPoint y: 98, endPoint x: 750, endPoint y: 101, distance: 69.0
click at [750, 101] on body "🟢 Des questions ou besoin d'assistance pour la migration AirBnB? Prenez rdv >>>…" at bounding box center [476, 409] width 953 height 816
type input "34"
click at [811, 169] on input "Lun 13 Octobre 2025" at bounding box center [873, 173] width 158 height 12
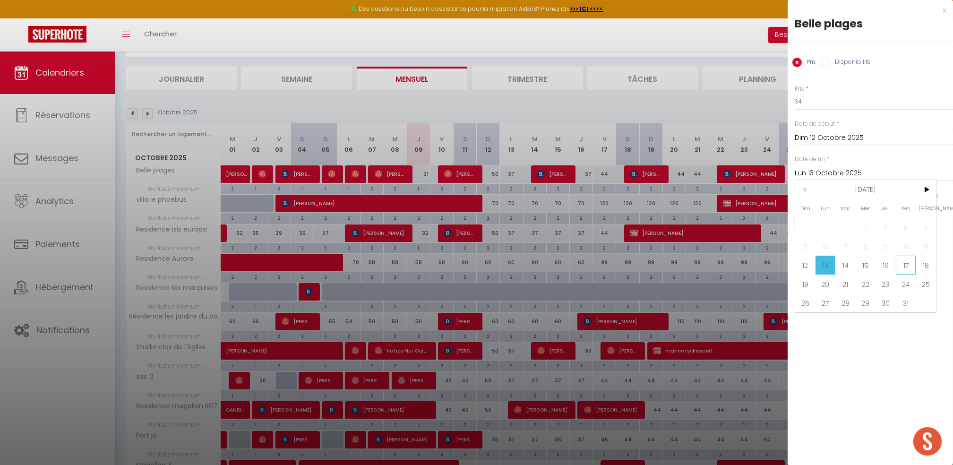
click at [902, 267] on span "17" at bounding box center [905, 264] width 20 height 19
type input "Ven 17 Octobre 2025"
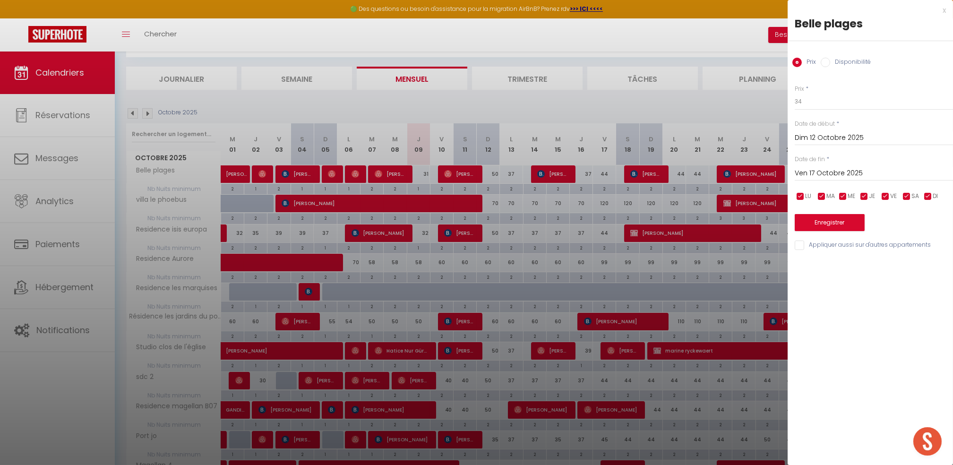
click at [810, 236] on div "Prix * 34 Statut * Disponible Indisponible Date de début * Dim 12 Octobre 2025 …" at bounding box center [869, 162] width 165 height 179
click at [800, 244] on input "Appliquer aussi sur d'autres appartements" at bounding box center [873, 244] width 158 height 9
checkbox input "true"
click at [825, 221] on button "Enregistrer" at bounding box center [829, 222] width 70 height 17
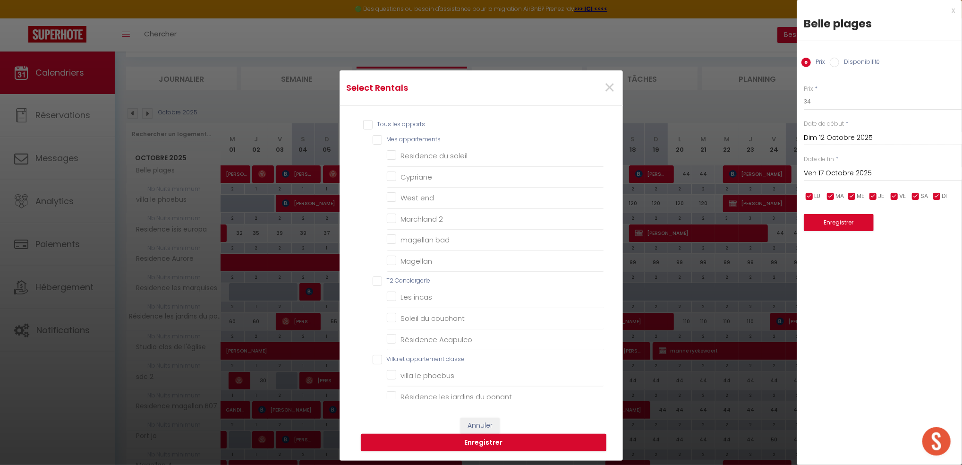
click at [373, 138] on appartements "Mes appartements" at bounding box center [488, 139] width 231 height 9
checkbox appartements "true"
checkbox soleil "true"
checkbox input "true"
checkbox end "true"
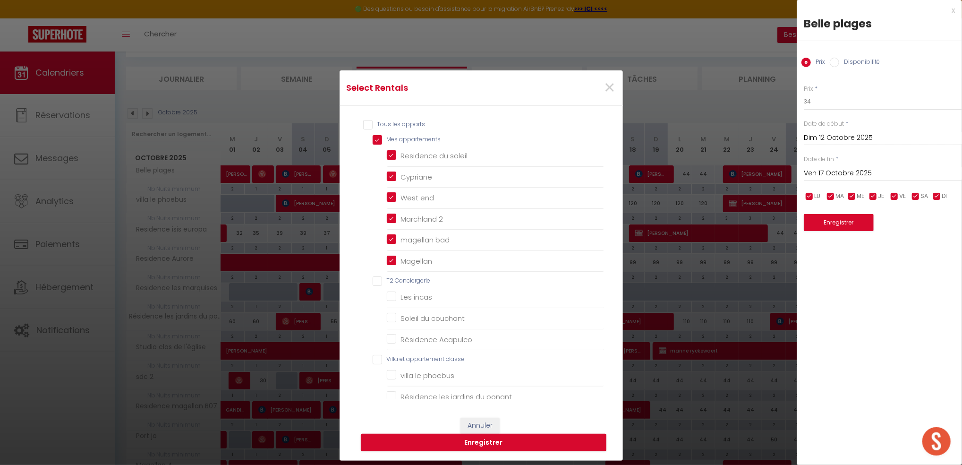
checkbox 2 "true"
click at [374, 362] on classe "Villa et appartement classe" at bounding box center [488, 359] width 231 height 9
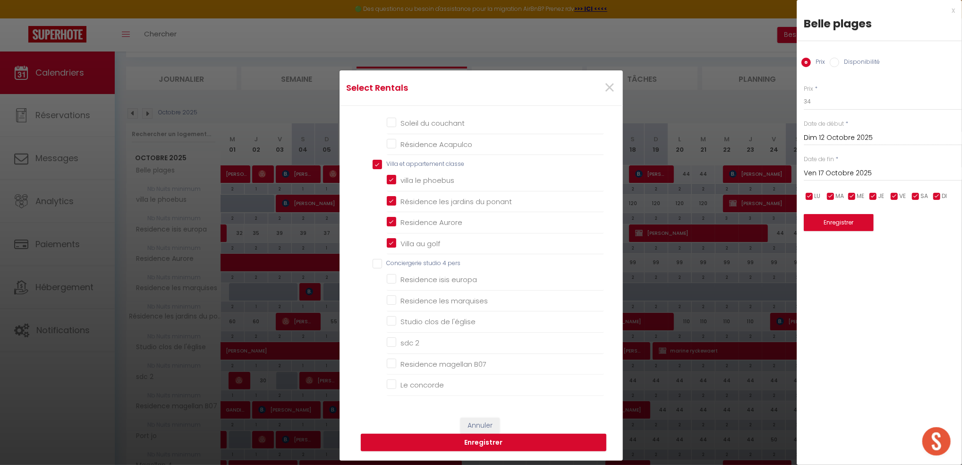
scroll to position [197, 0]
click at [373, 164] on classe "Villa et appartement classe" at bounding box center [488, 162] width 231 height 9
click at [373, 162] on Conciergerie "T2 Conciergerie" at bounding box center [488, 159] width 231 height 9
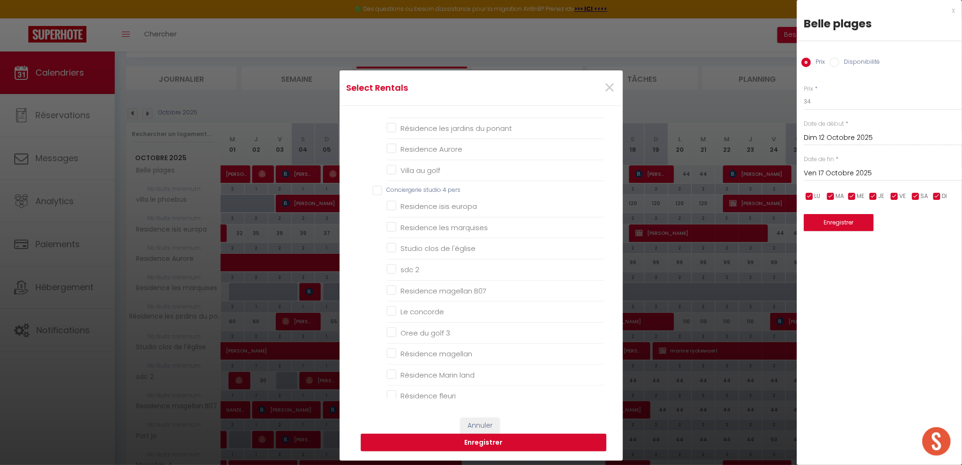
click at [403, 189] on pers "Conciergerie studio 4 pers" at bounding box center [488, 190] width 231 height 9
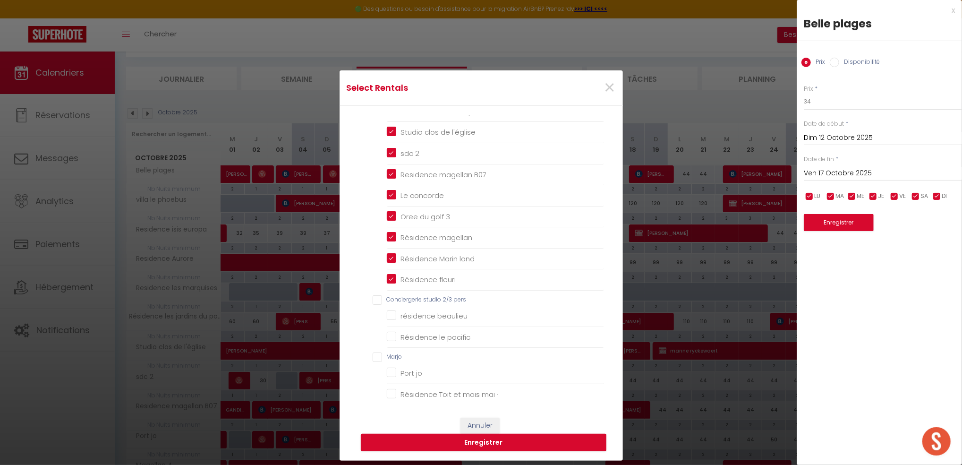
scroll to position [453, 0]
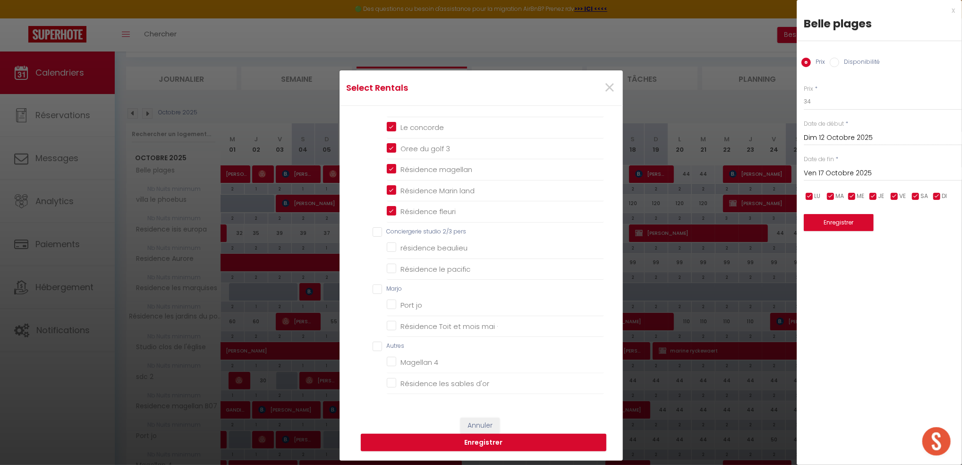
click at [374, 231] on pers "Conciergerie studio 2/3 pers" at bounding box center [488, 231] width 231 height 9
click at [374, 345] on input "Autres" at bounding box center [488, 345] width 231 height 9
click at [445, 439] on button "Enregistrer" at bounding box center [484, 443] width 246 height 18
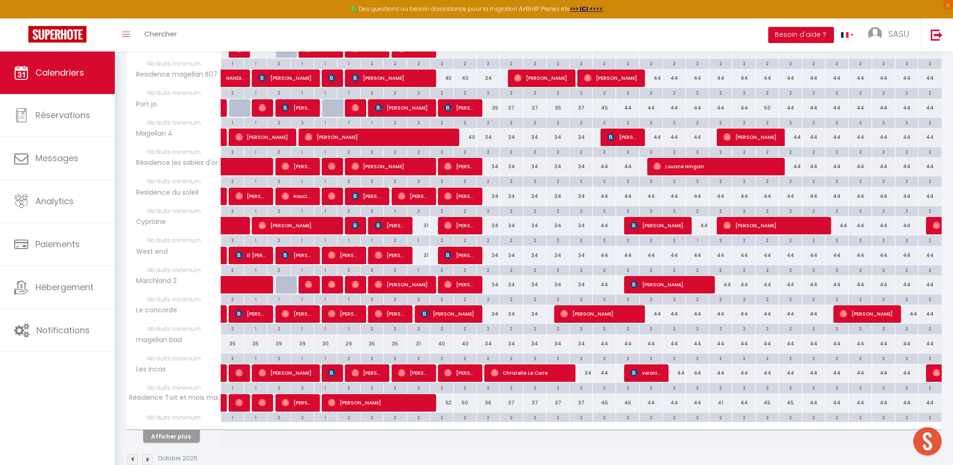
scroll to position [390, 0]
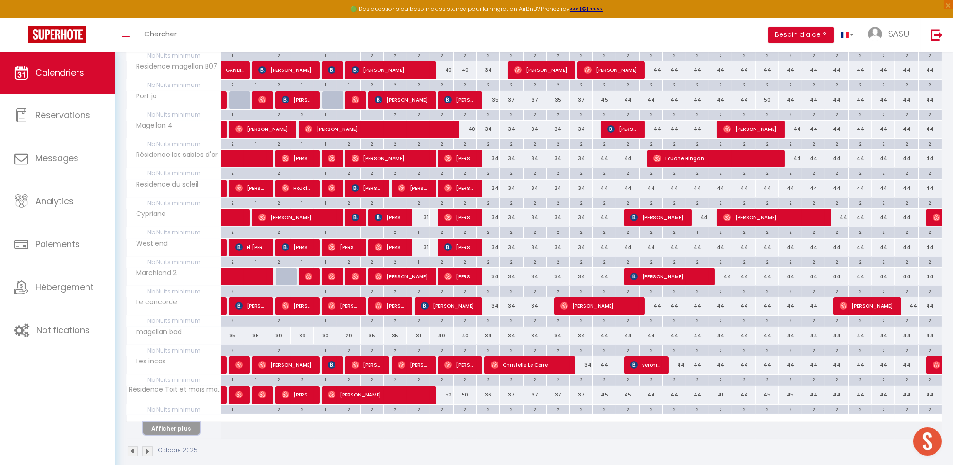
click at [181, 429] on button "Afficher plus" at bounding box center [171, 428] width 57 height 13
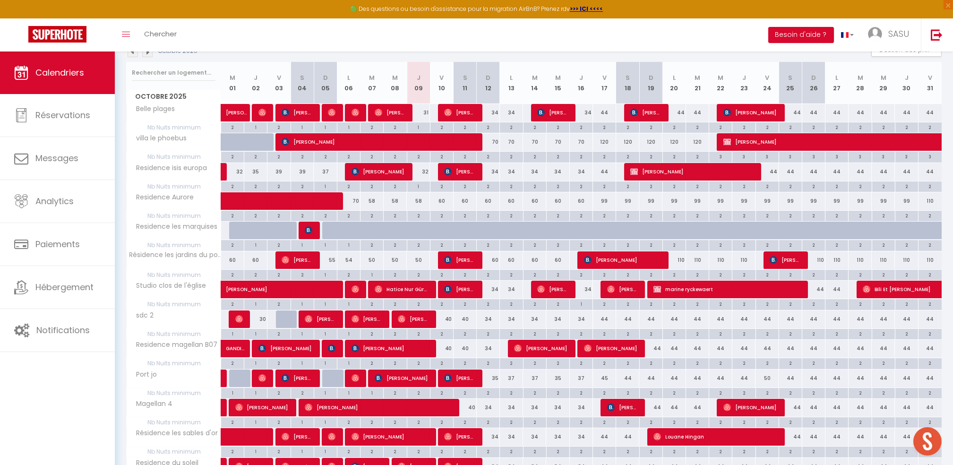
scroll to position [119, 0]
